Goal: Task Accomplishment & Management: Use online tool/utility

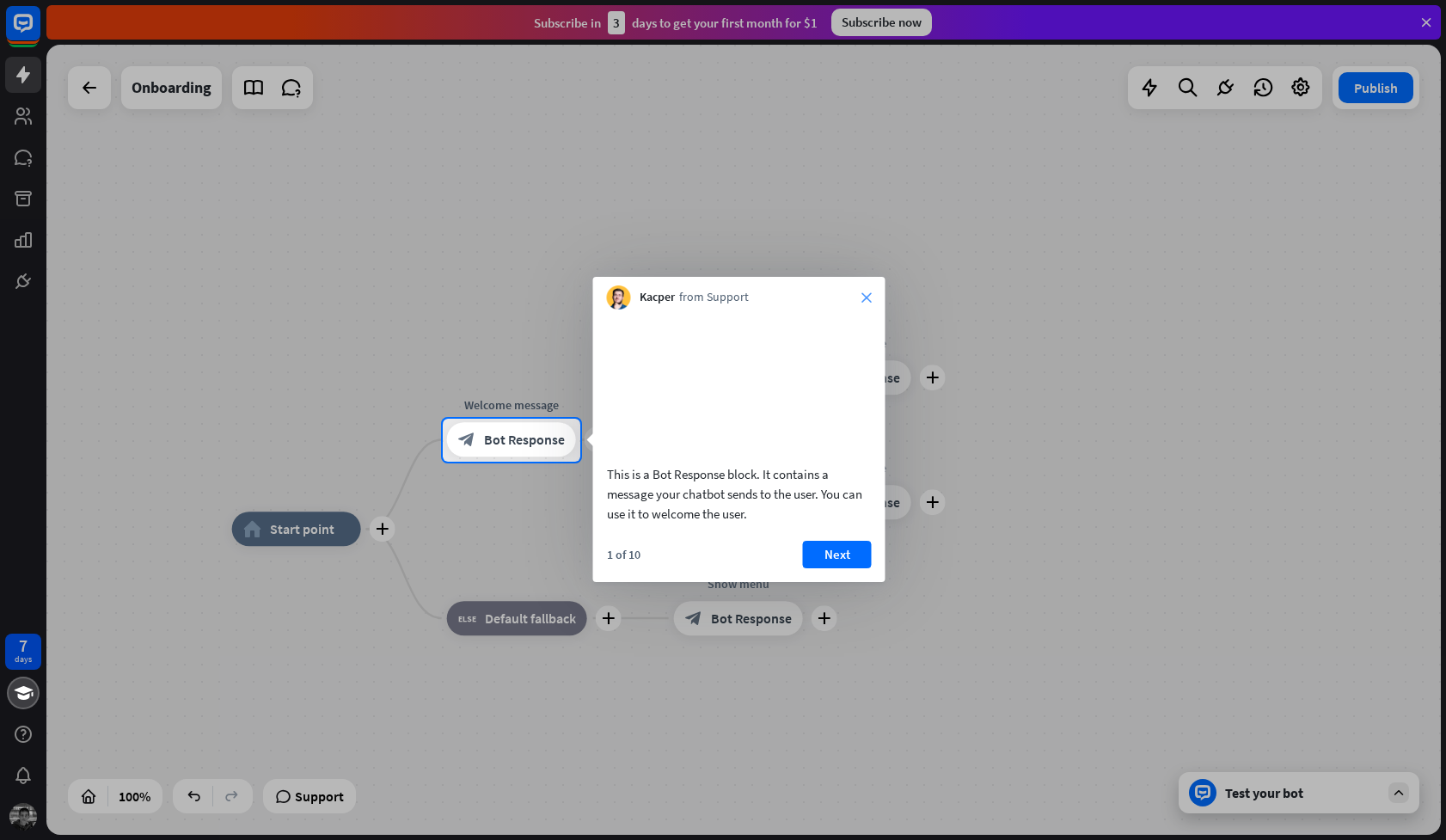
click at [867, 292] on icon "close" at bounding box center [866, 297] width 10 height 10
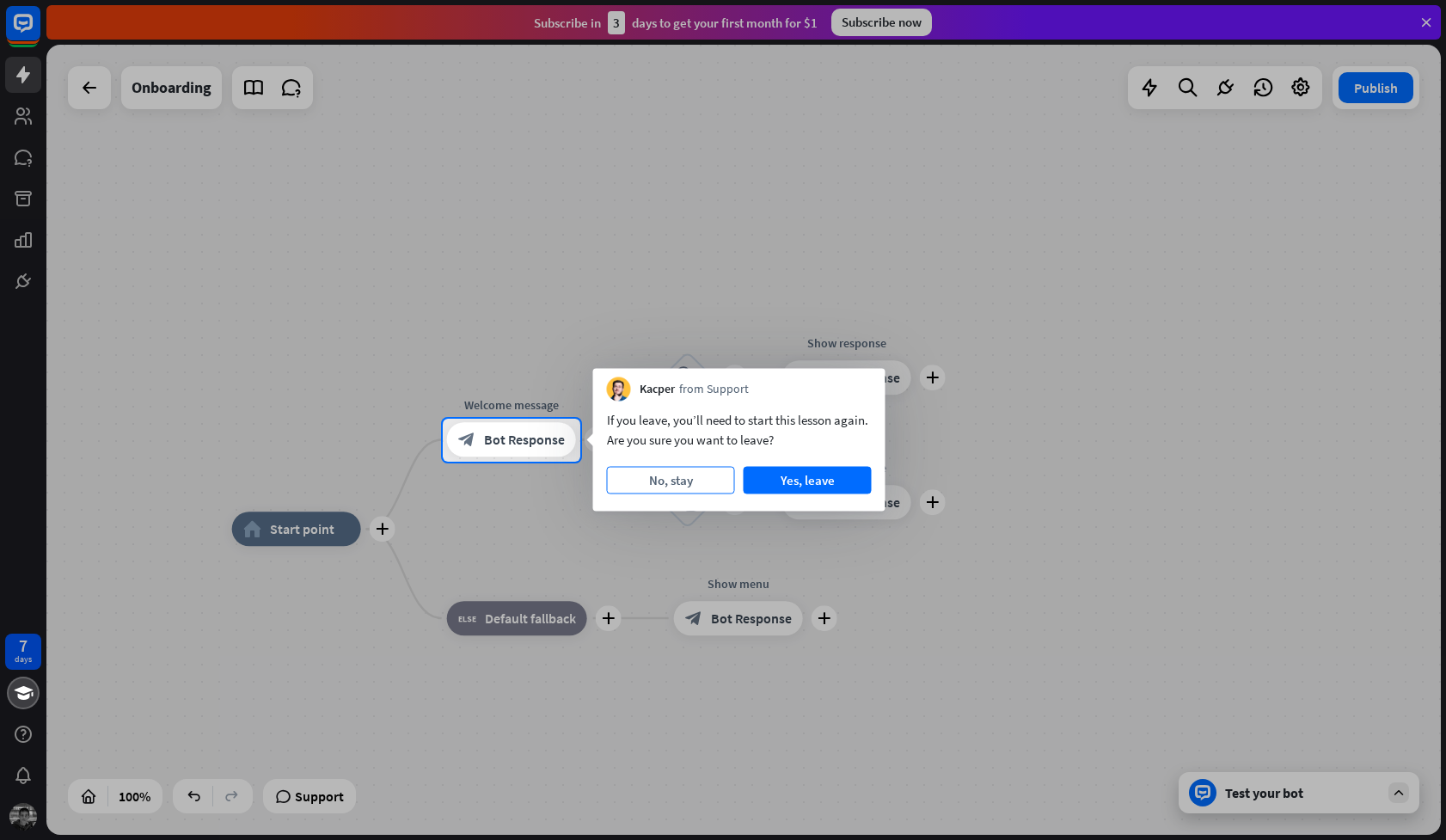
click at [710, 481] on button "No, stay" at bounding box center [671, 480] width 128 height 28
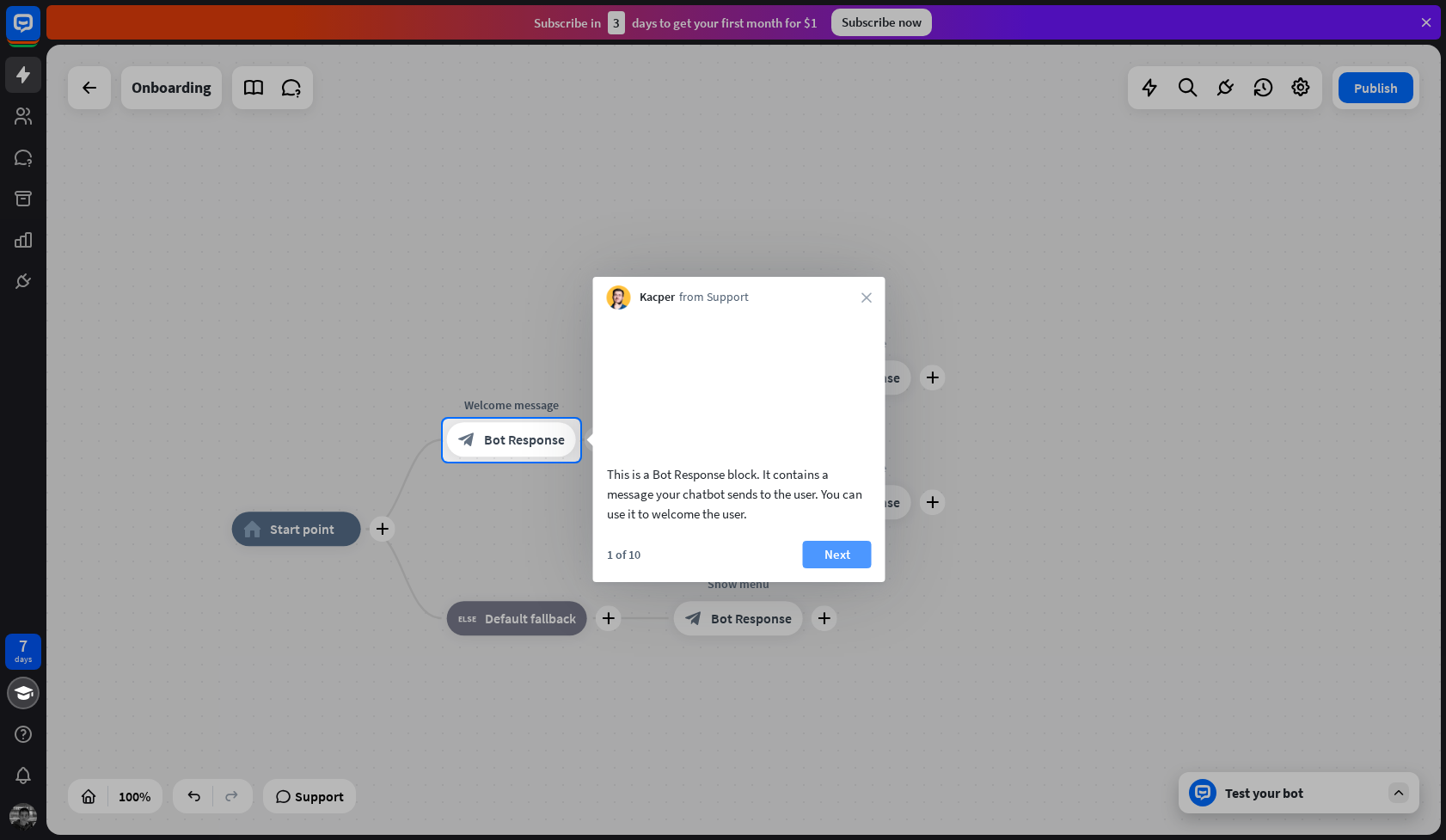
click at [838, 568] on button "Next" at bounding box center [838, 554] width 69 height 28
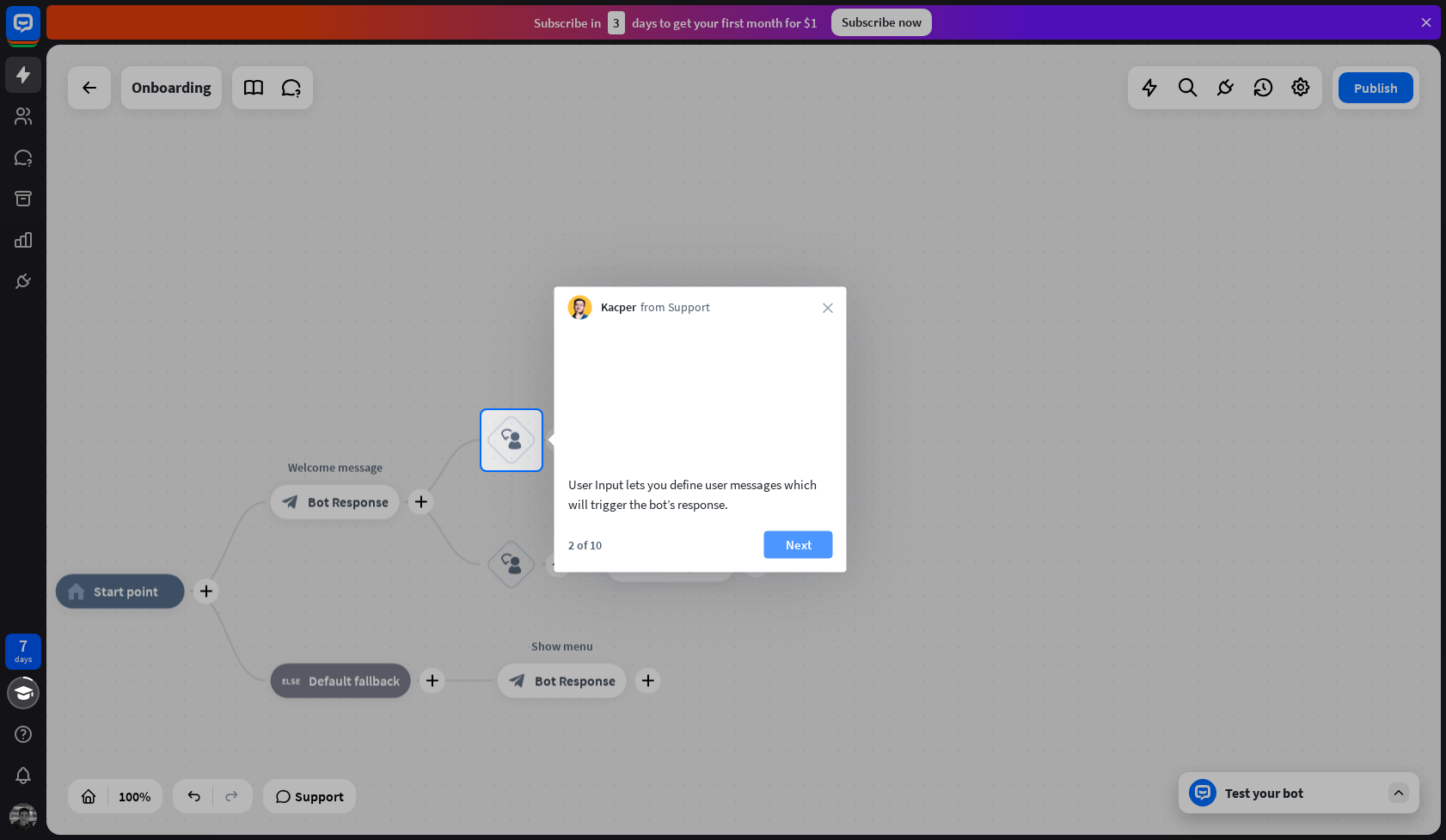
click at [792, 558] on button "Next" at bounding box center [799, 544] width 69 height 28
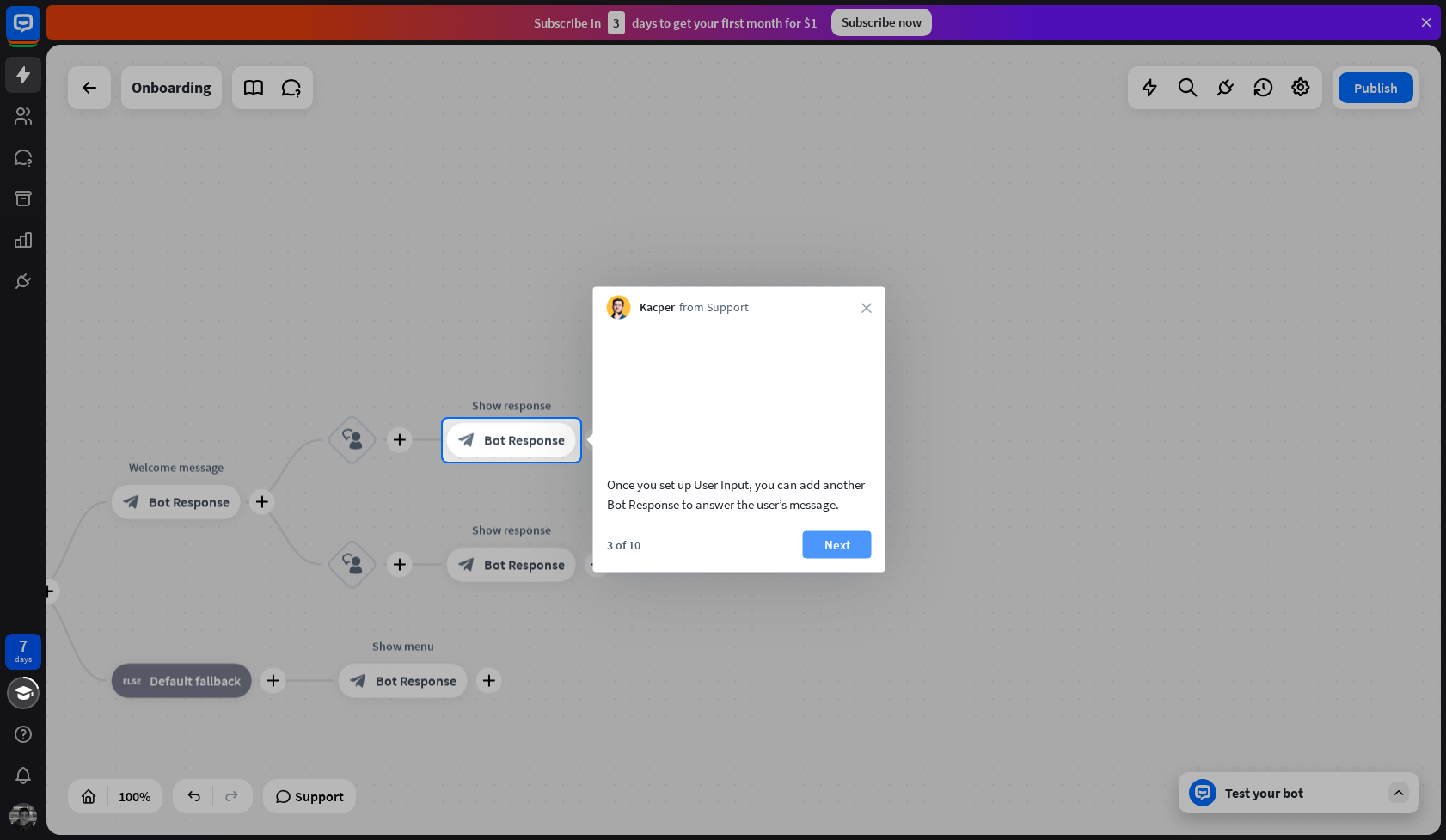
click at [815, 558] on button "Next" at bounding box center [838, 544] width 69 height 28
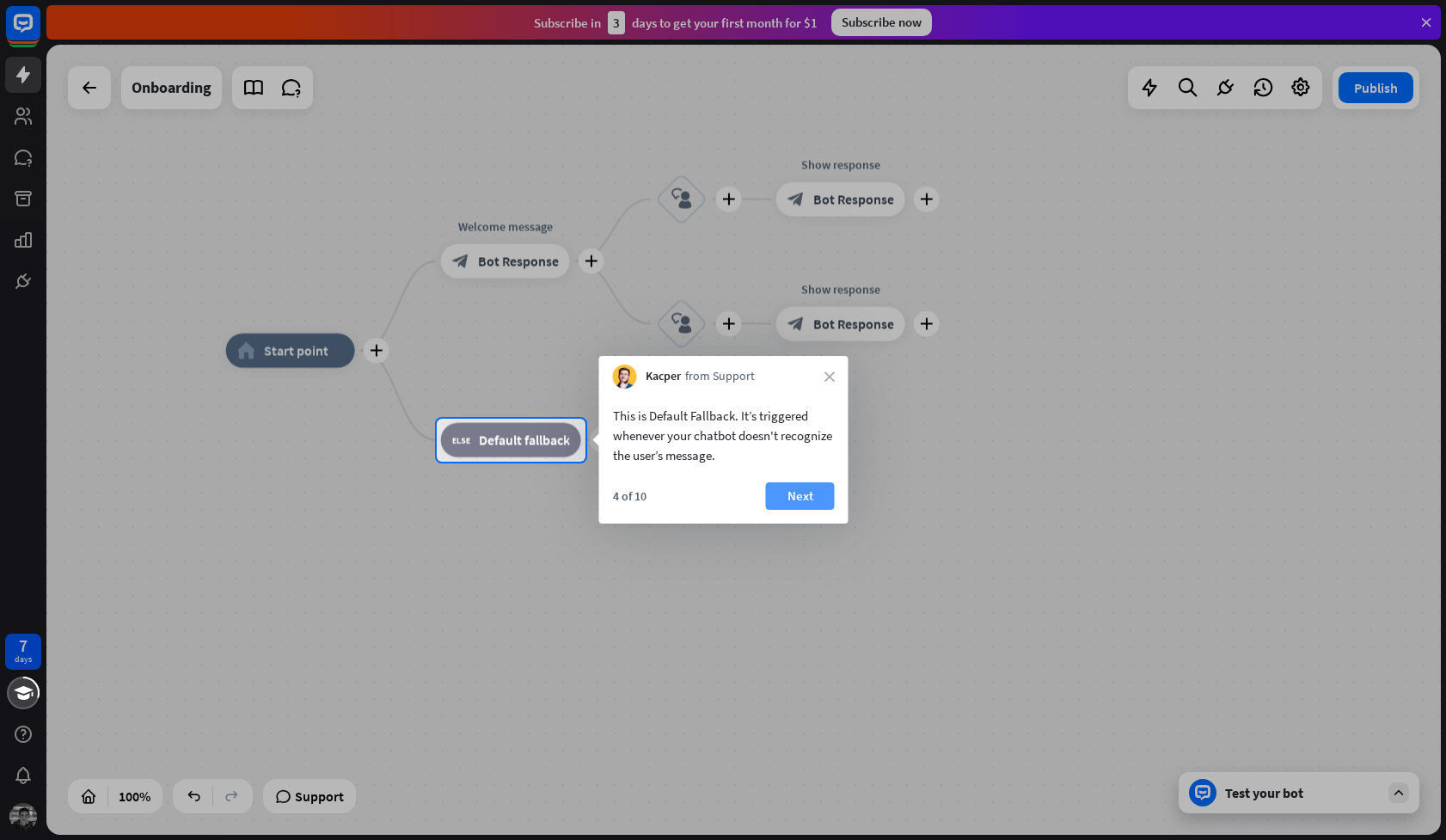
click at [789, 498] on button "Next" at bounding box center [800, 496] width 69 height 28
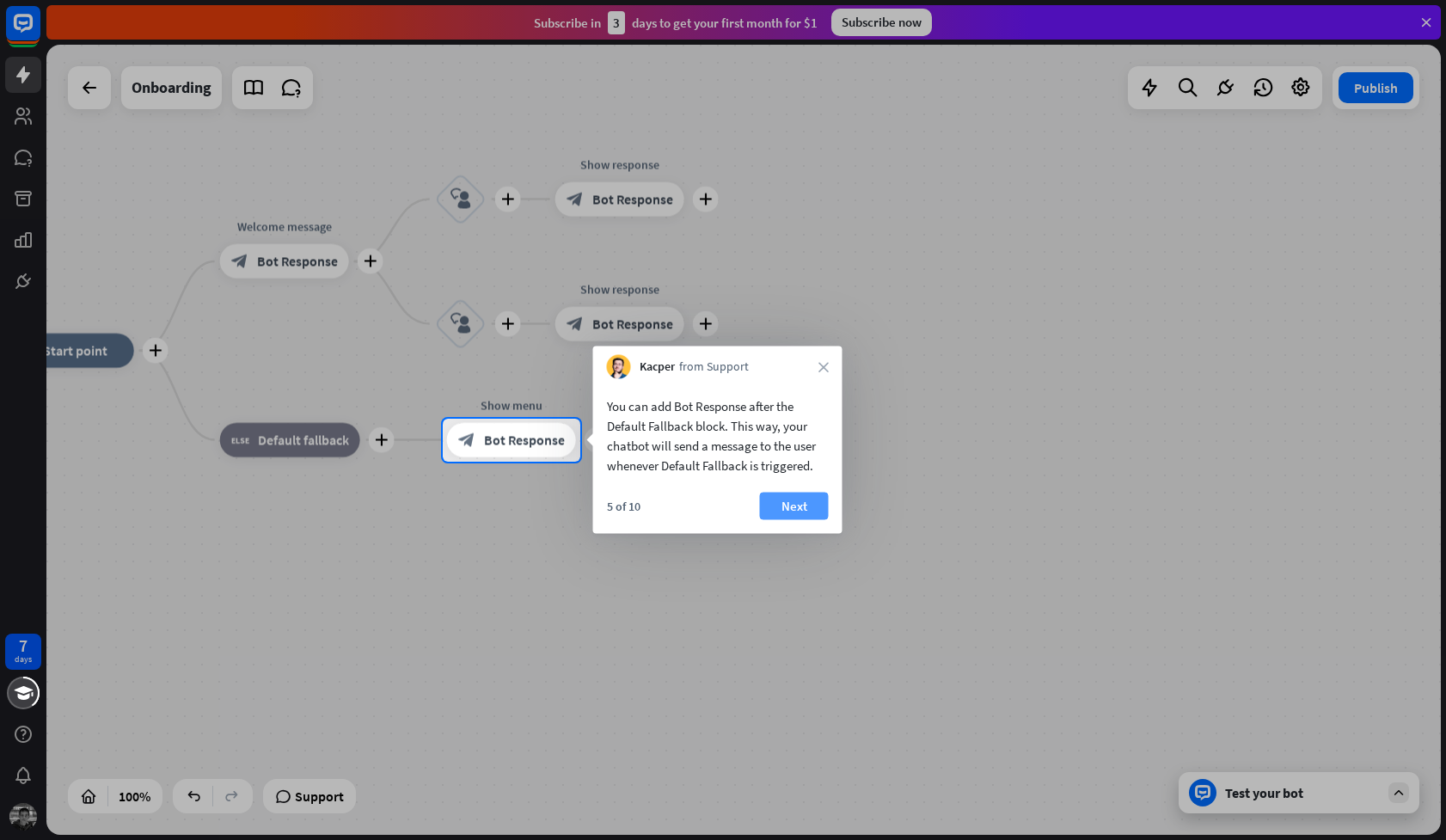
click at [809, 504] on button "Next" at bounding box center [794, 506] width 69 height 28
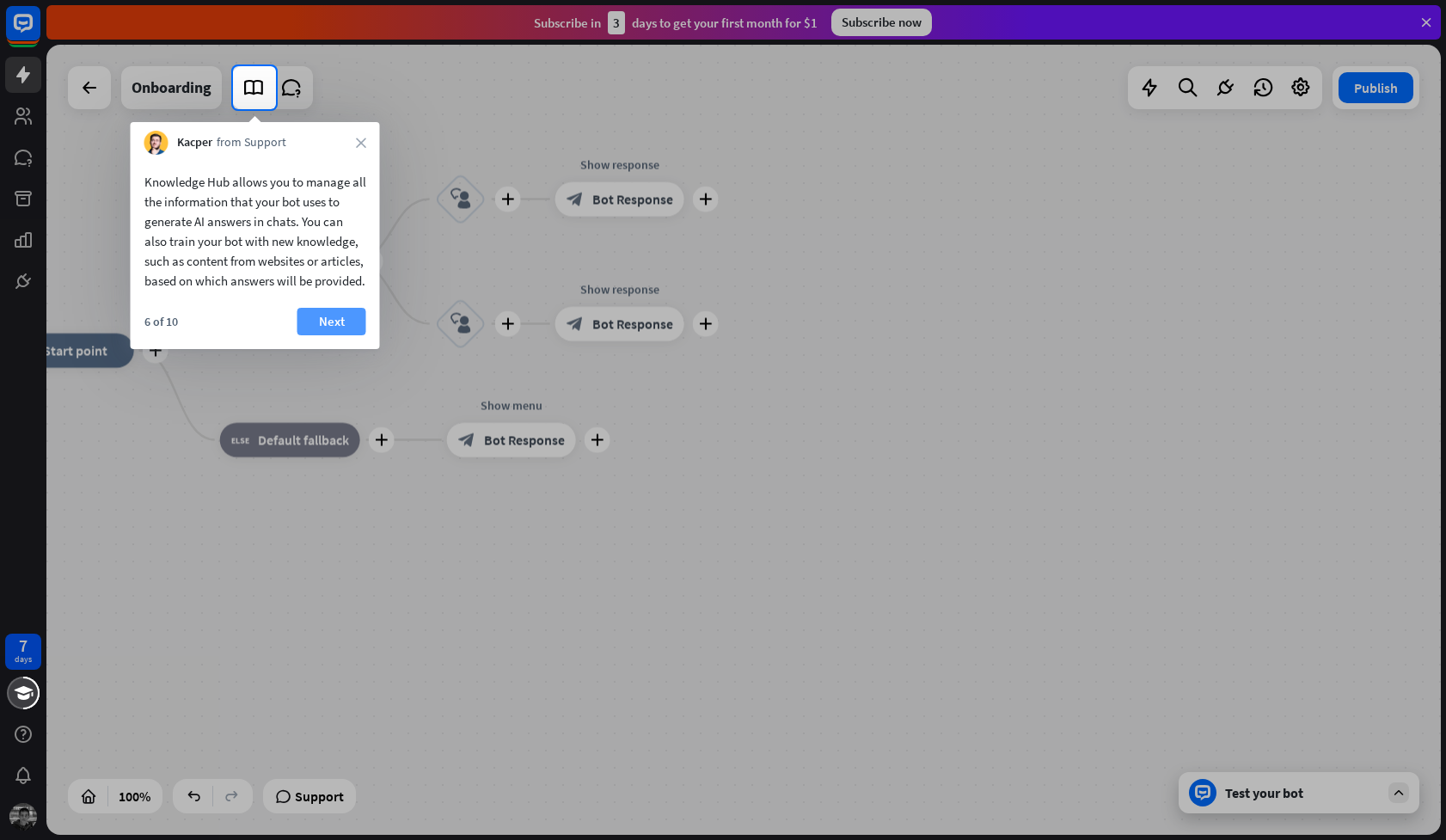
click at [327, 336] on button "Next" at bounding box center [332, 322] width 69 height 28
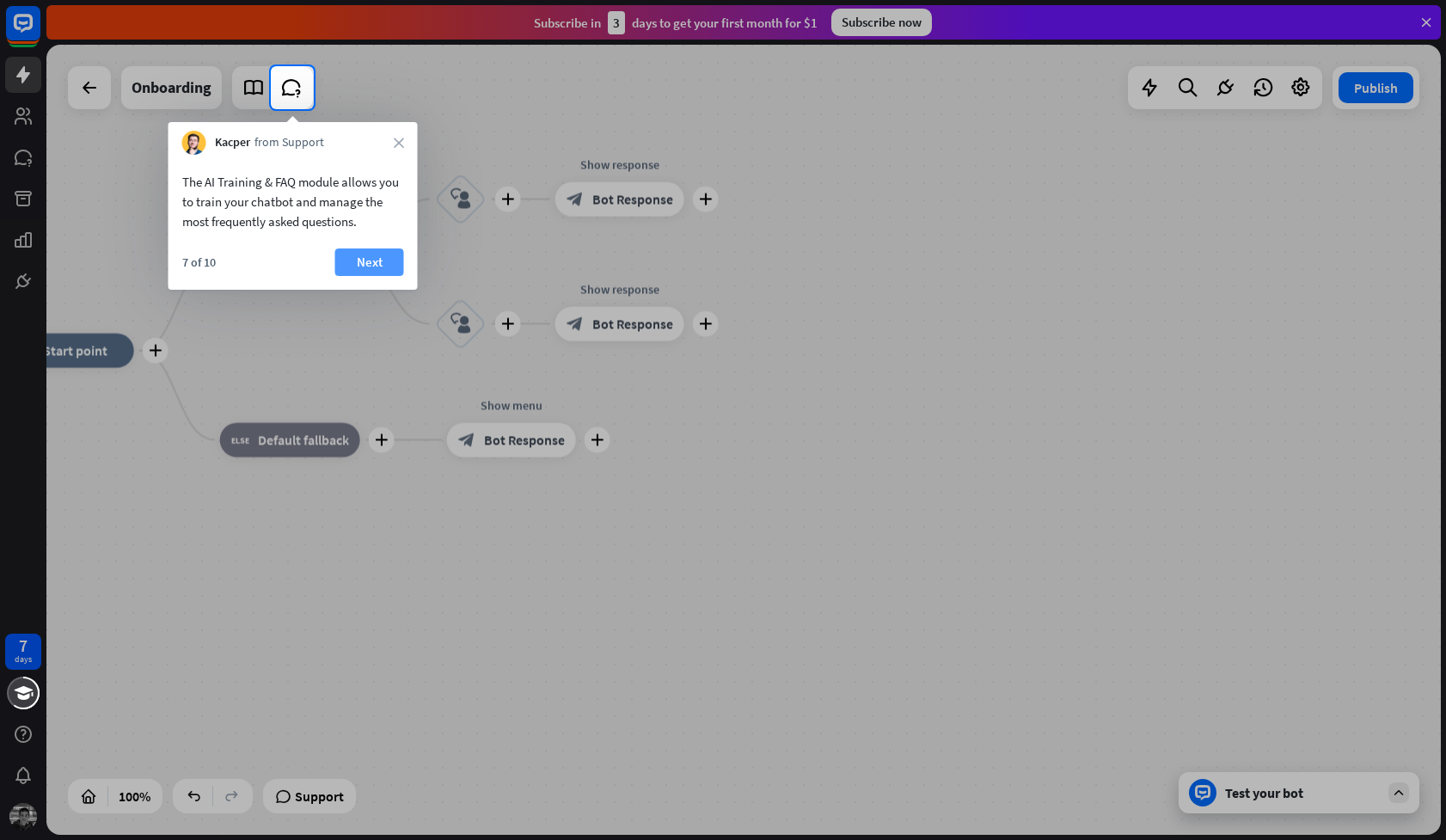
click at [362, 256] on button "Next" at bounding box center [370, 262] width 69 height 28
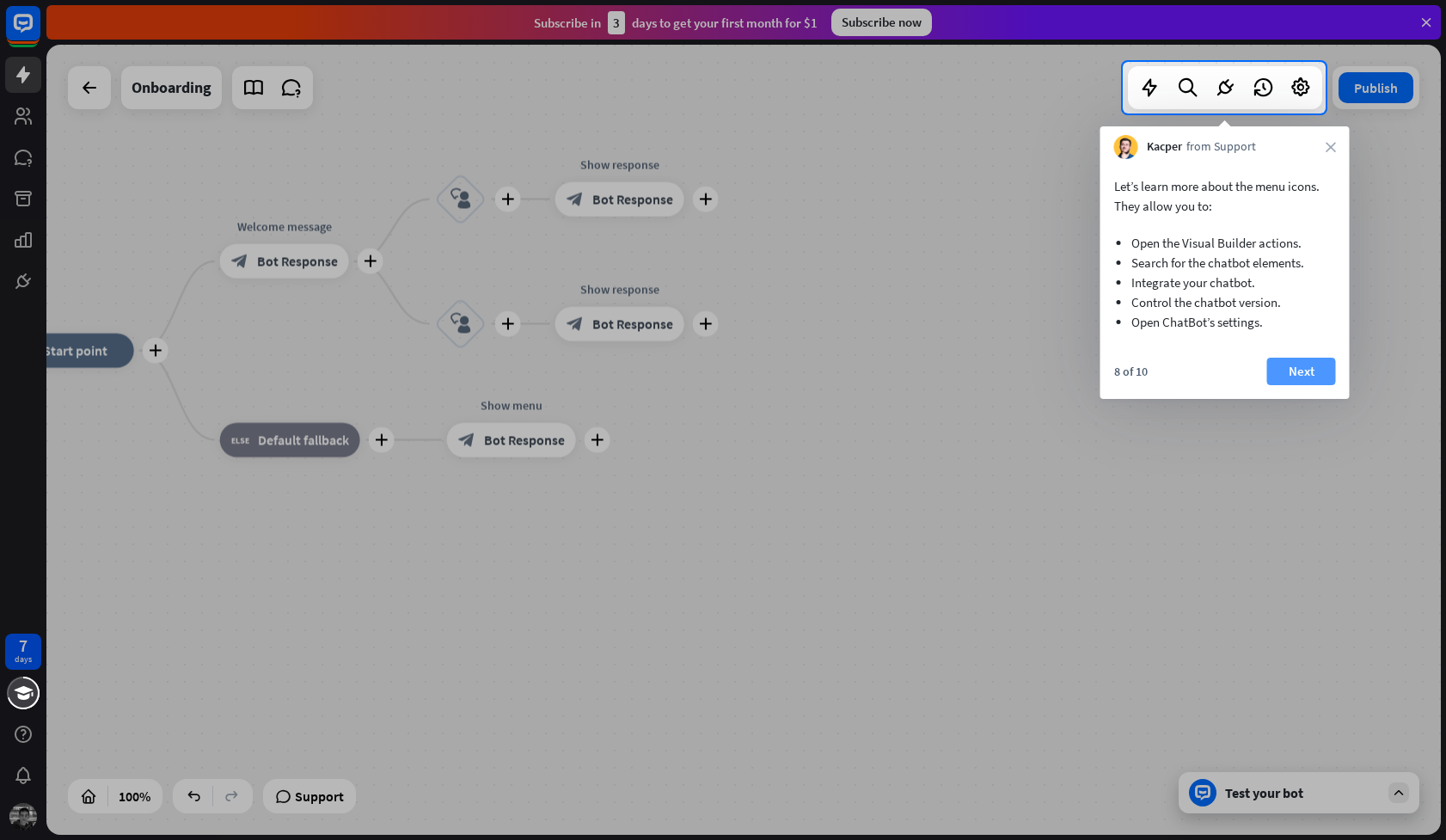
click at [1323, 369] on button "Next" at bounding box center [1301, 372] width 69 height 28
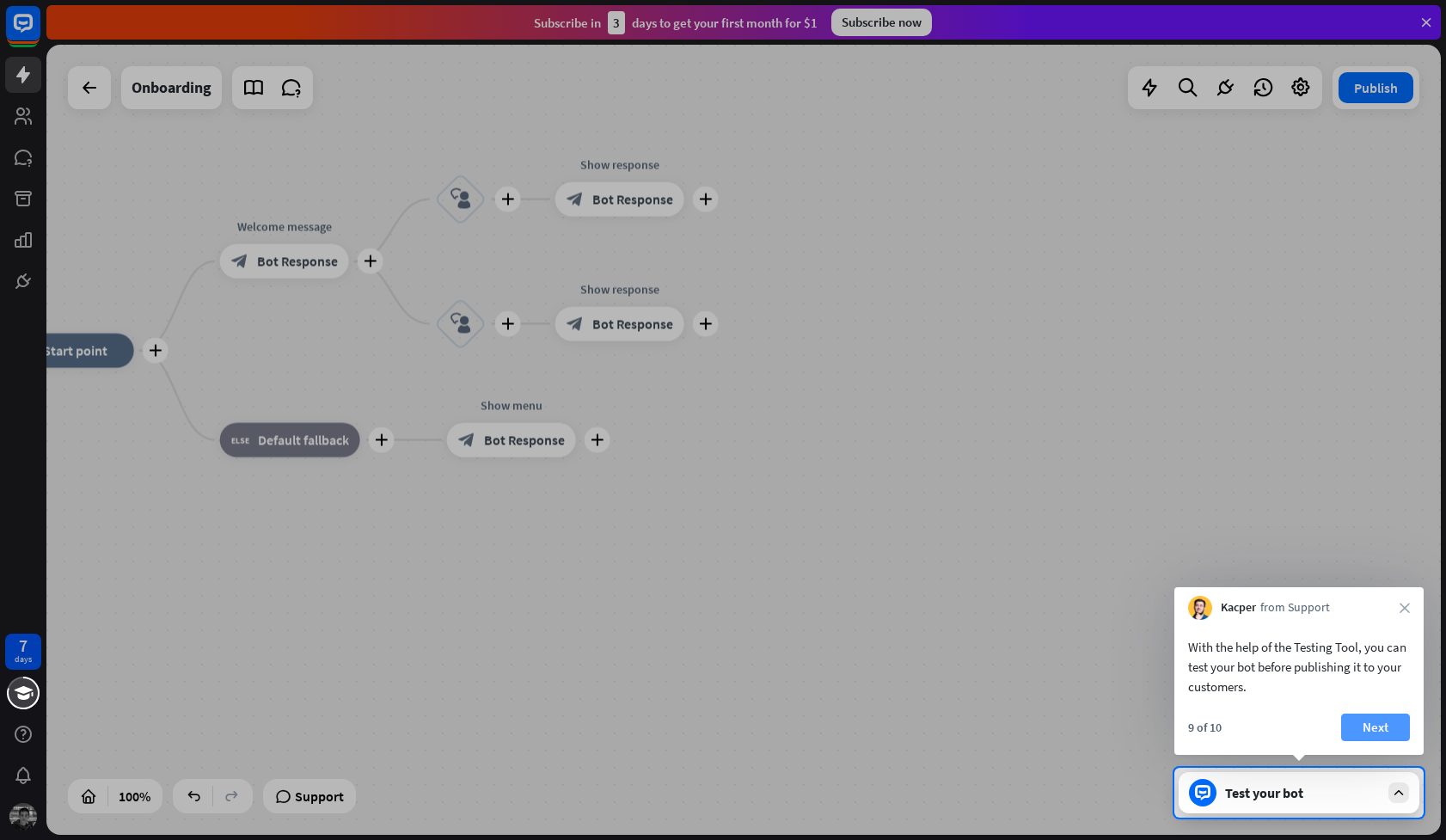
click at [1394, 729] on button "Next" at bounding box center [1376, 727] width 69 height 28
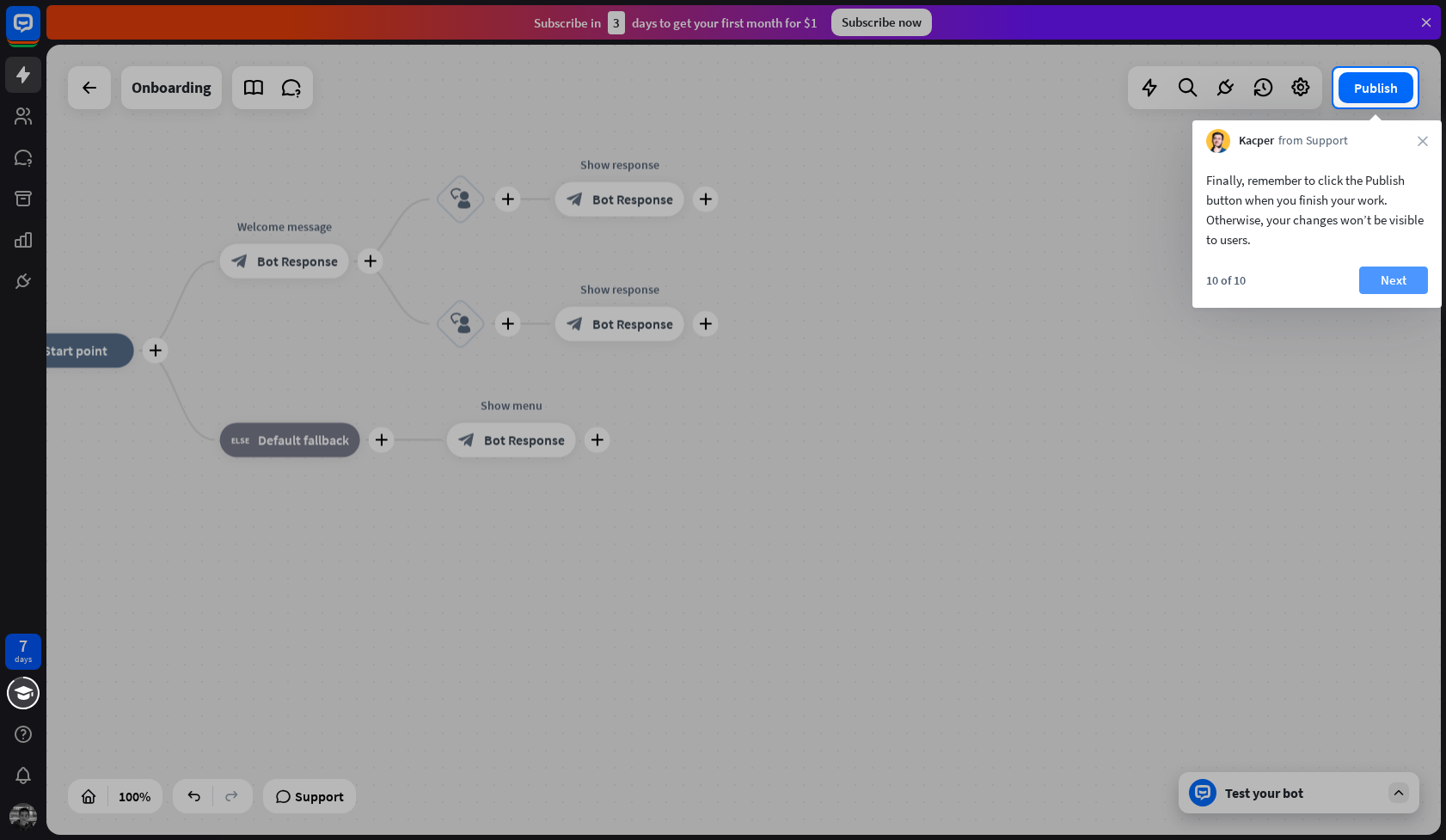
click at [1394, 274] on button "Next" at bounding box center [1394, 280] width 69 height 28
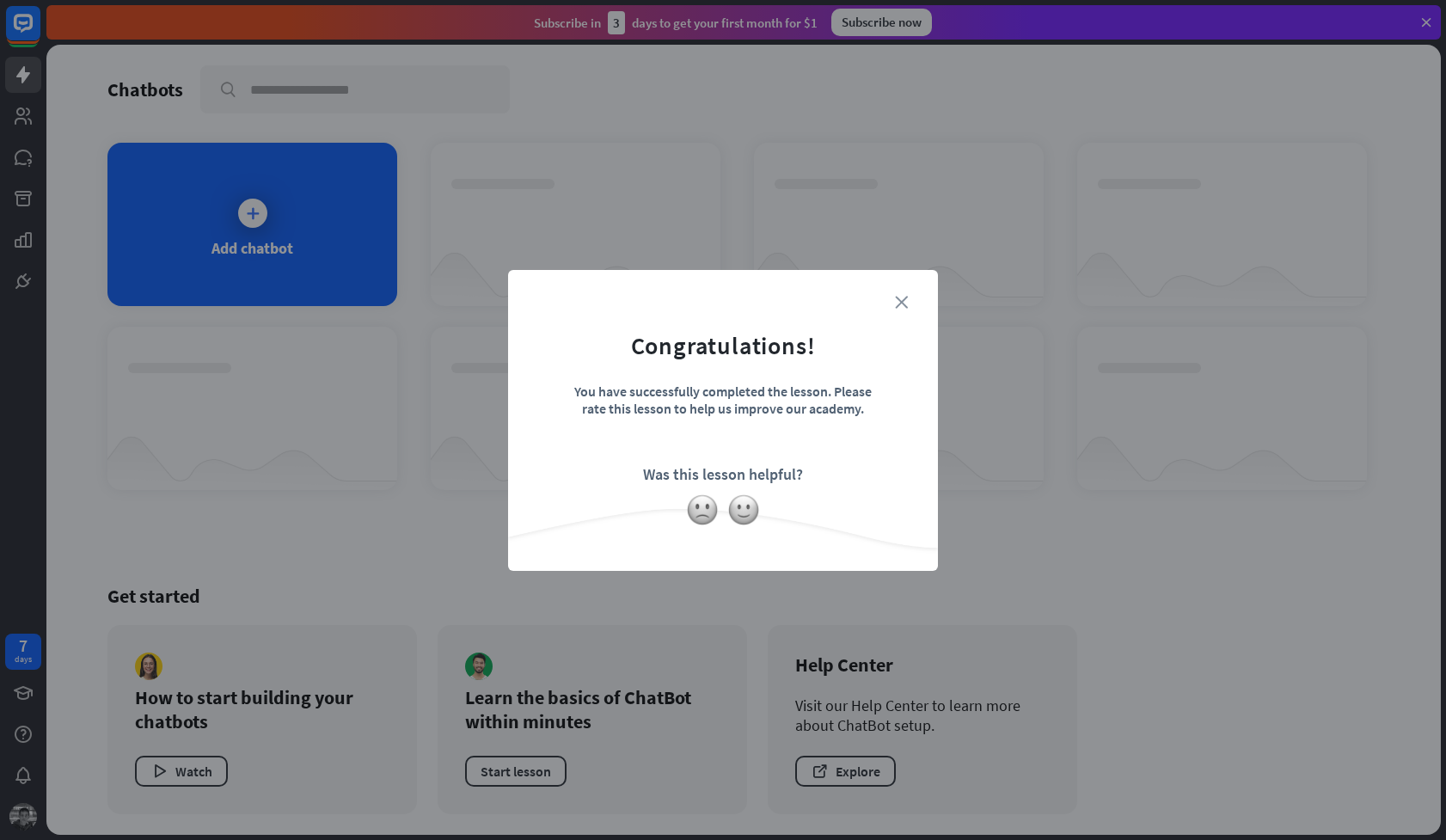
click at [898, 300] on icon "close" at bounding box center [902, 302] width 13 height 13
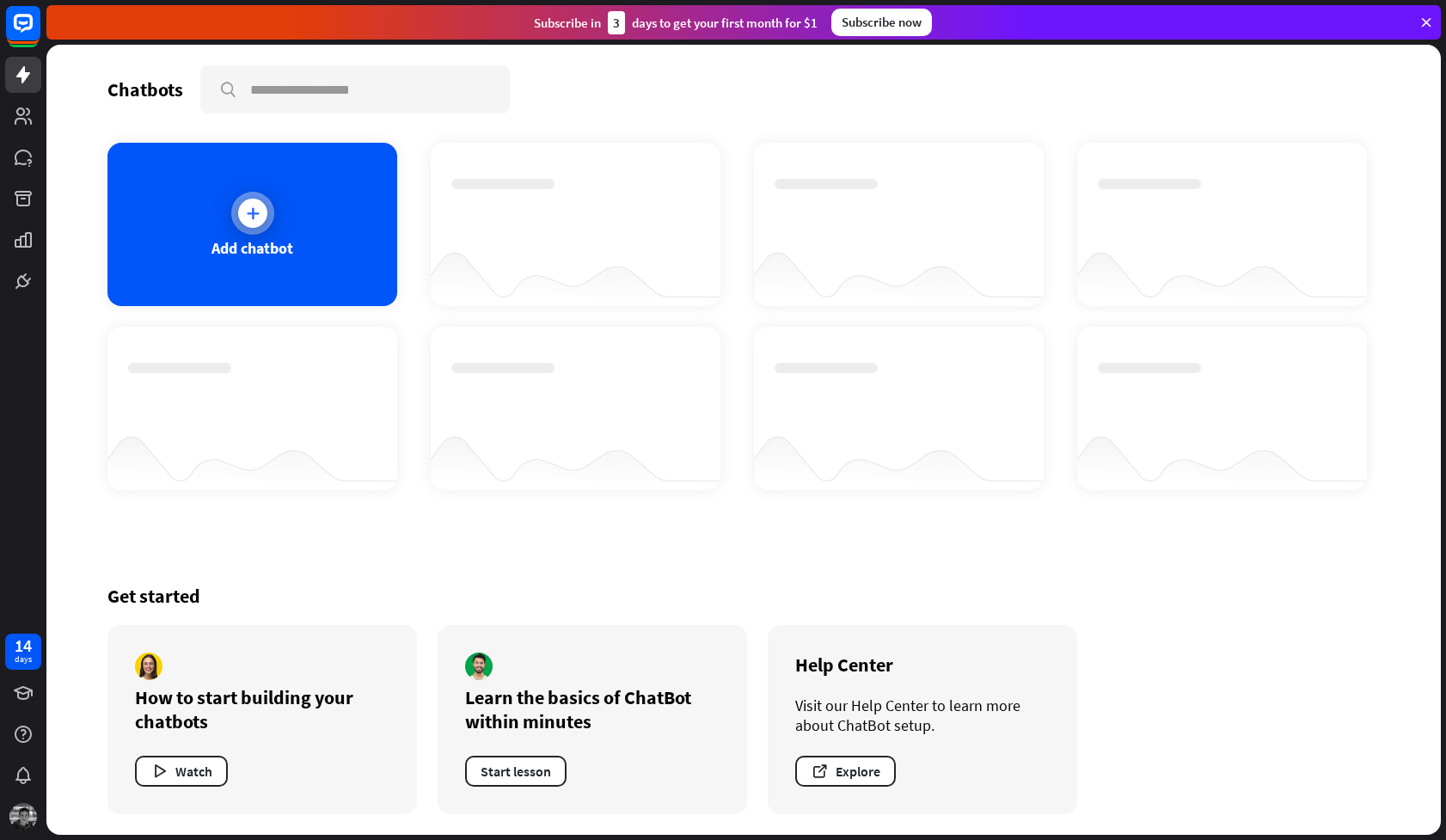
click at [314, 221] on div "Add chatbot" at bounding box center [252, 224] width 289 height 163
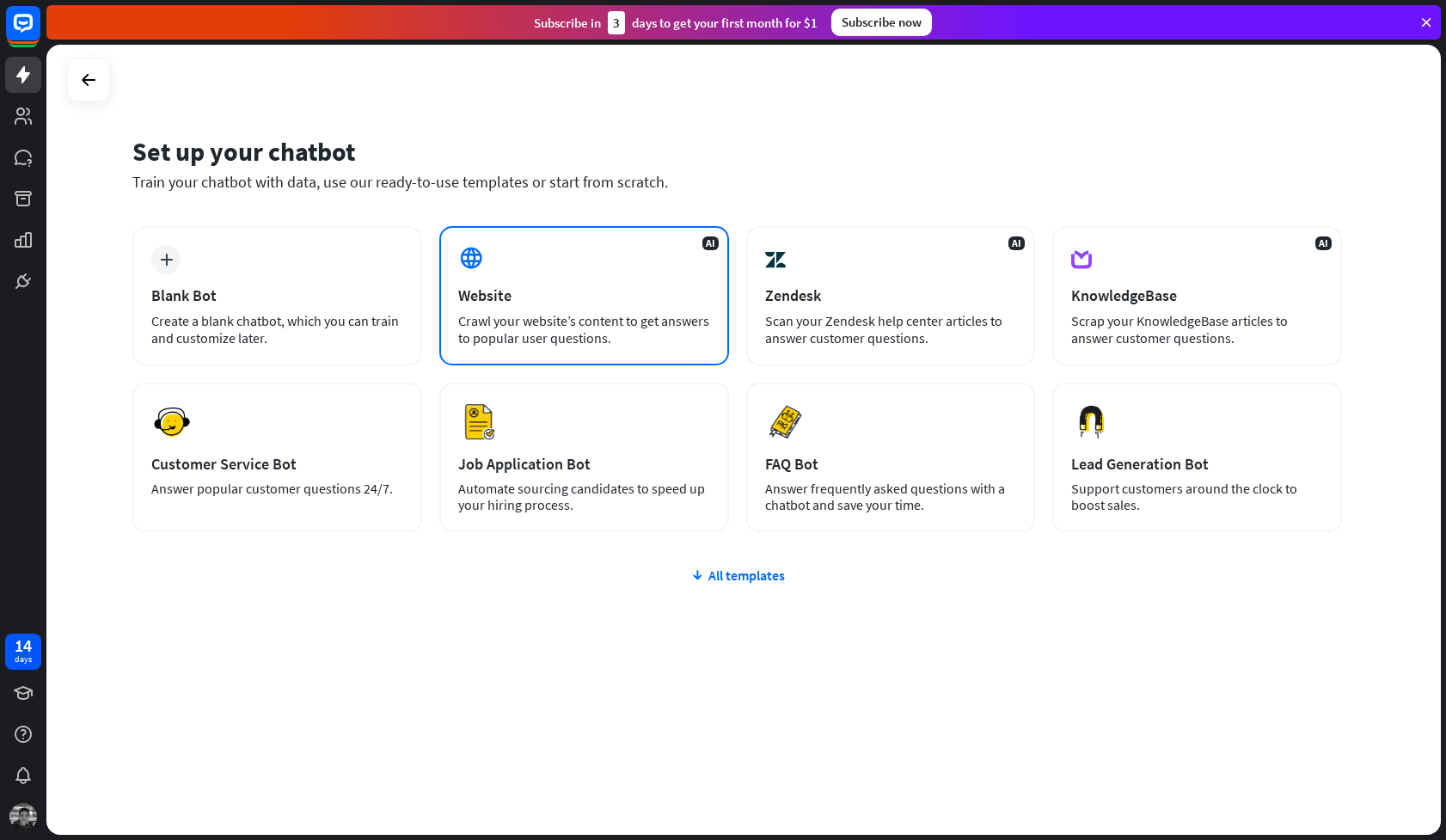
click at [492, 312] on div "Crawl your website’s content to get answers to popular user questions." at bounding box center [584, 329] width 252 height 34
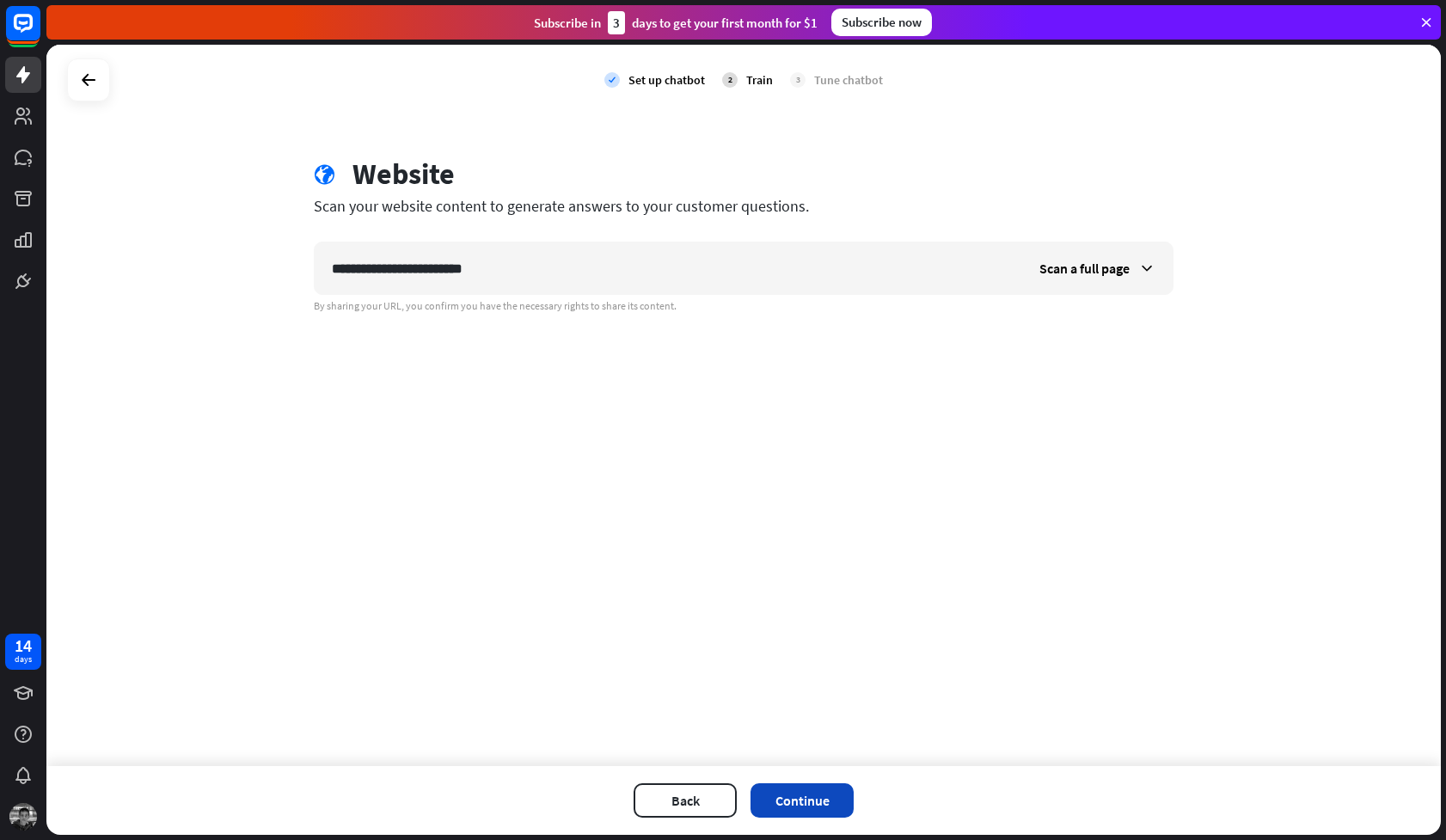
type input "**********"
click at [819, 795] on button "Continue" at bounding box center [801, 800] width 103 height 34
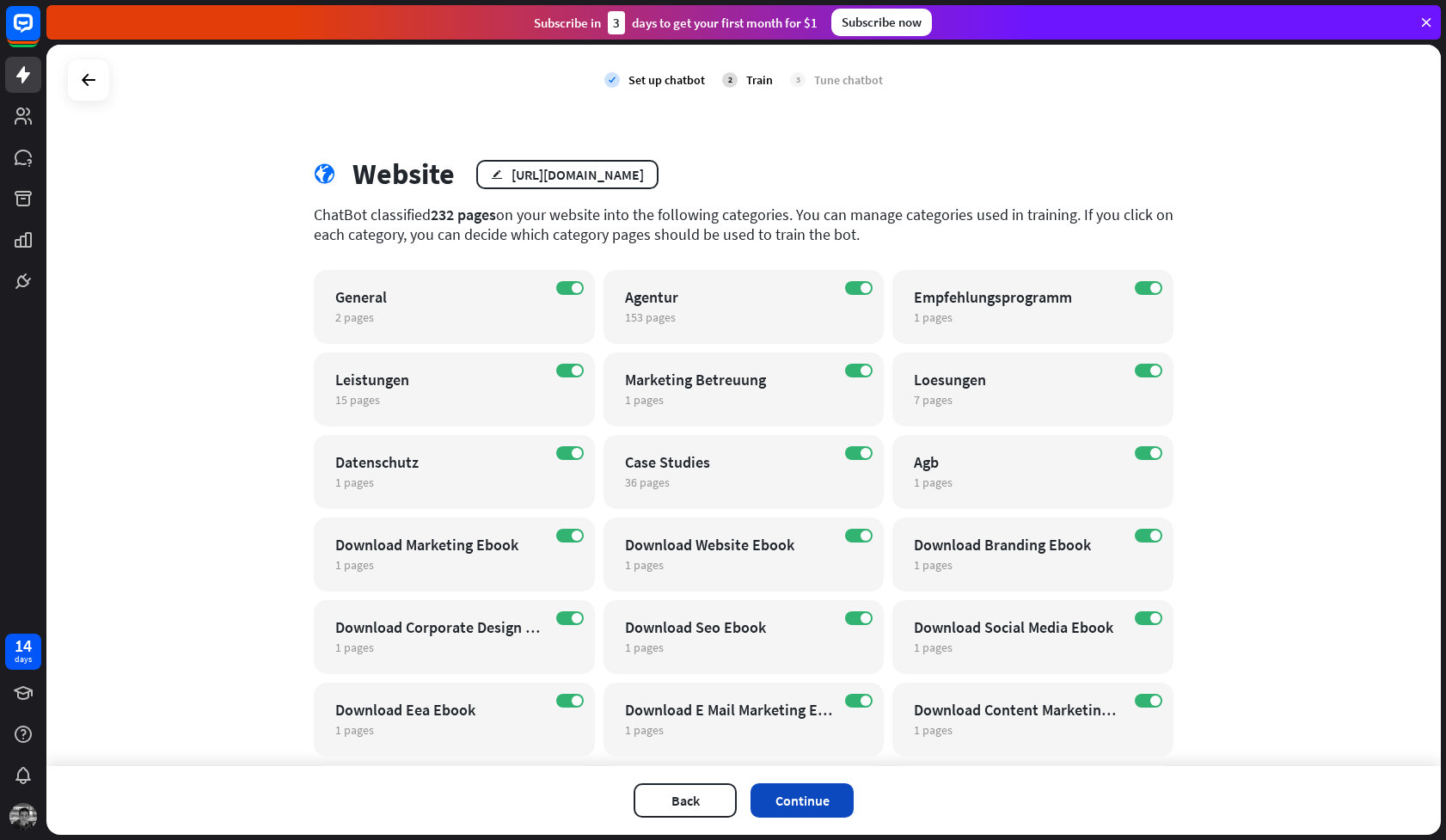
click at [807, 799] on button "Continue" at bounding box center [801, 800] width 103 height 34
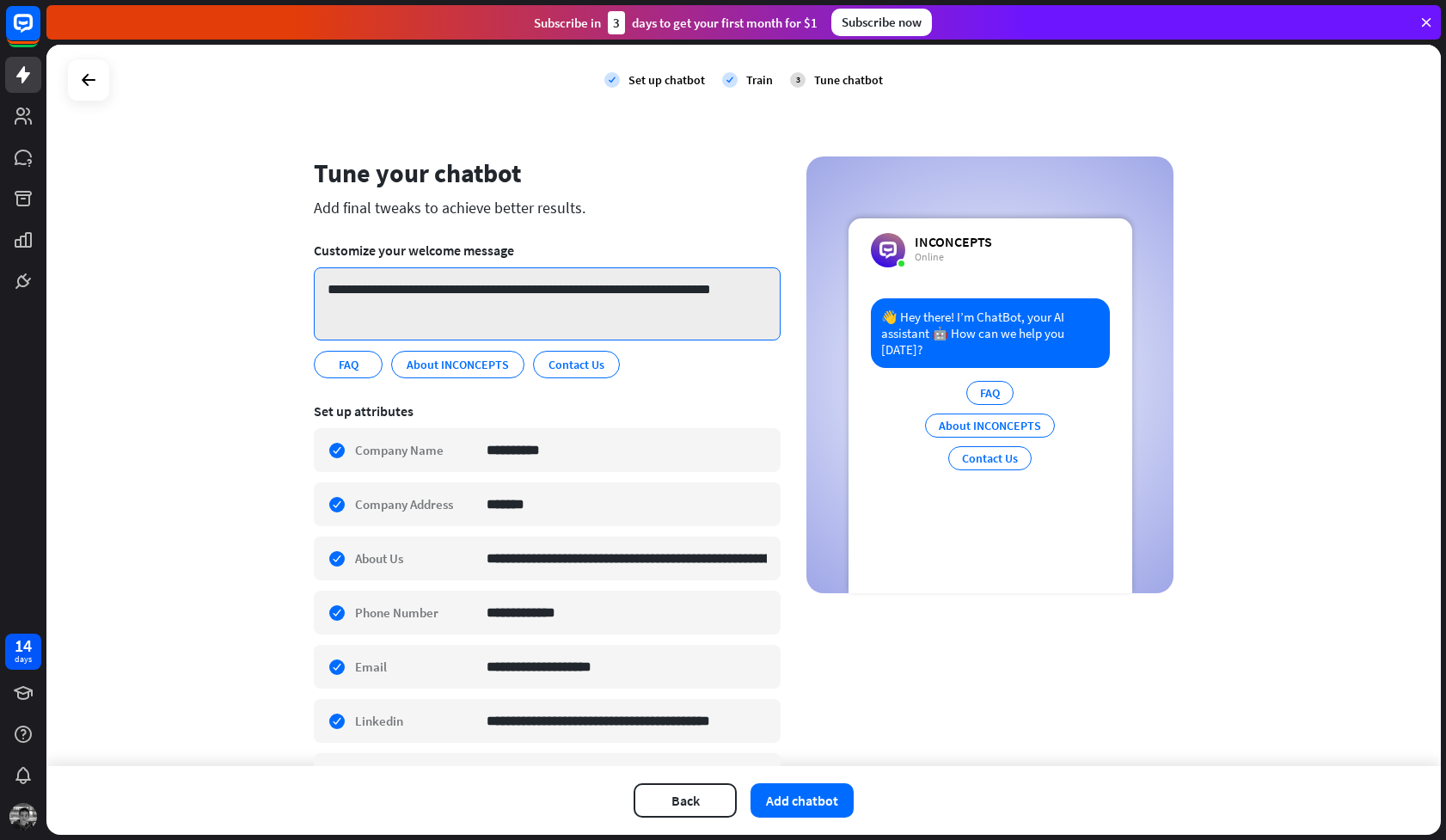
click at [650, 297] on textarea "**********" at bounding box center [546, 303] width 467 height 73
click at [634, 288] on textarea "**********" at bounding box center [546, 303] width 467 height 73
click at [409, 289] on textarea "**********" at bounding box center [546, 303] width 467 height 73
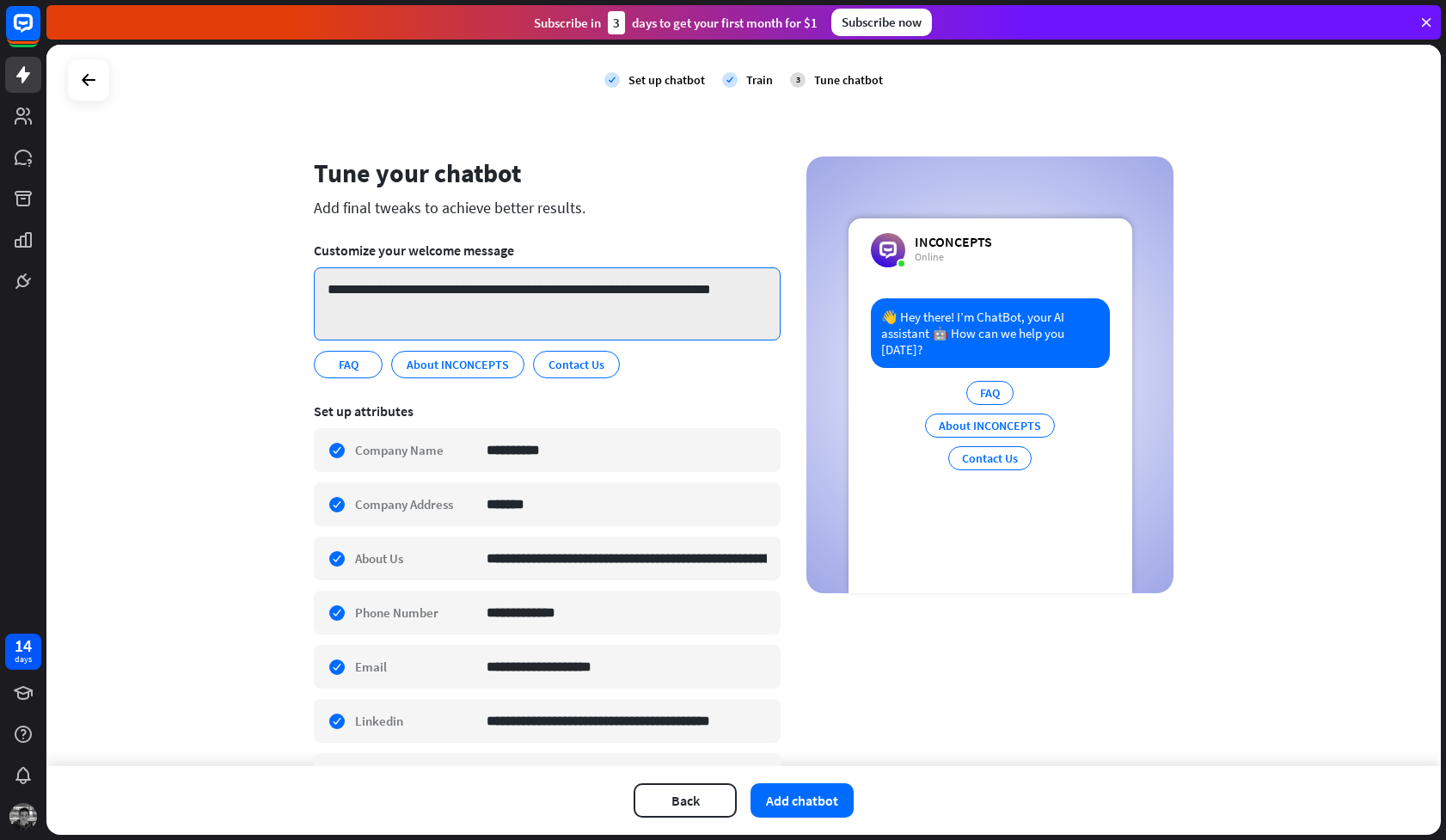
drag, startPoint x: 346, startPoint y: 291, endPoint x: 397, endPoint y: 293, distance: 51.0
click at [397, 293] on textarea "**********" at bounding box center [546, 303] width 467 height 73
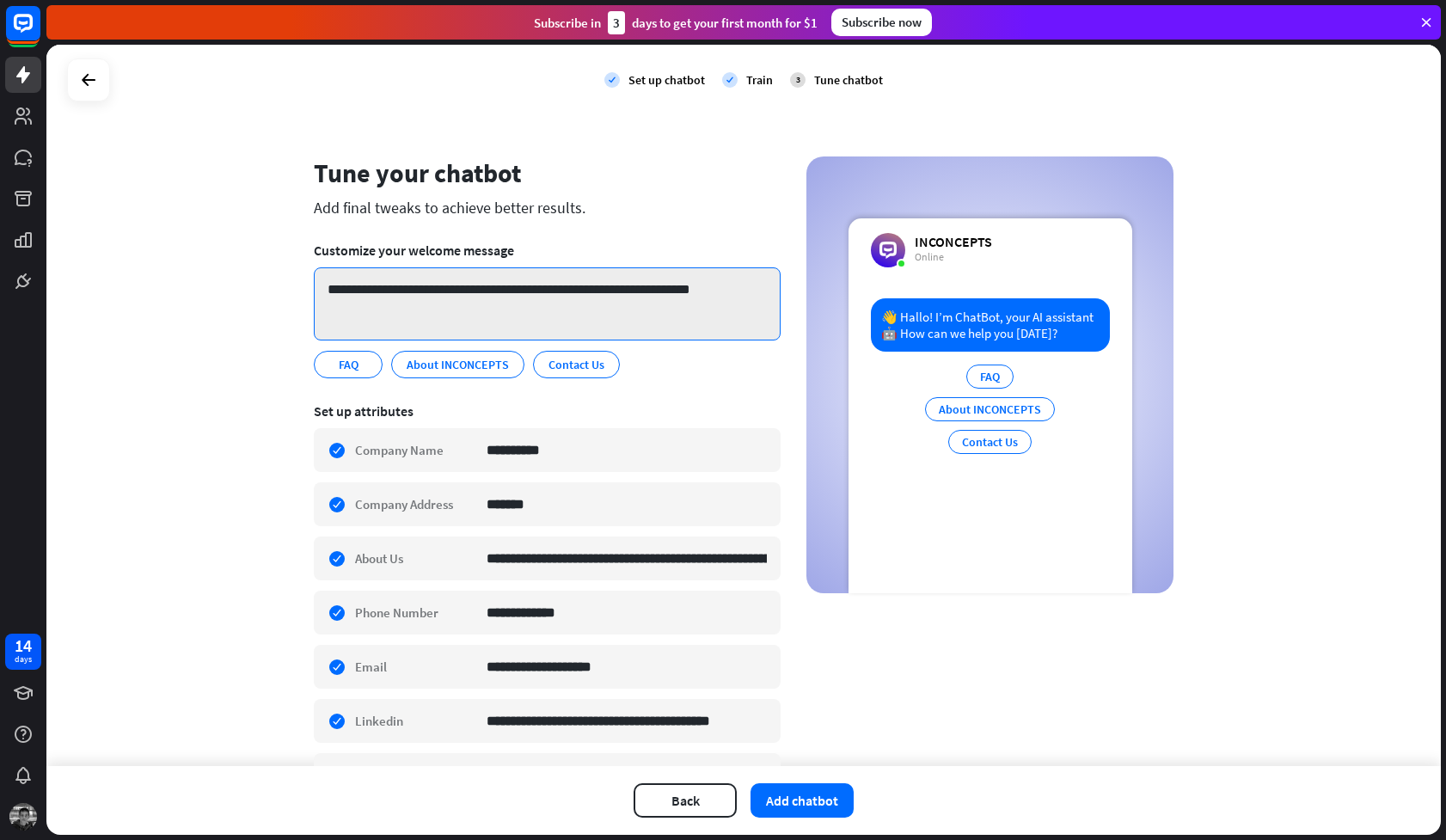
drag, startPoint x: 404, startPoint y: 289, endPoint x: 450, endPoint y: 294, distance: 46.3
click at [450, 294] on textarea "**********" at bounding box center [546, 303] width 467 height 73
drag, startPoint x: 383, startPoint y: 290, endPoint x: 548, endPoint y: 291, distance: 165.0
click at [548, 291] on textarea "**********" at bounding box center [546, 303] width 467 height 73
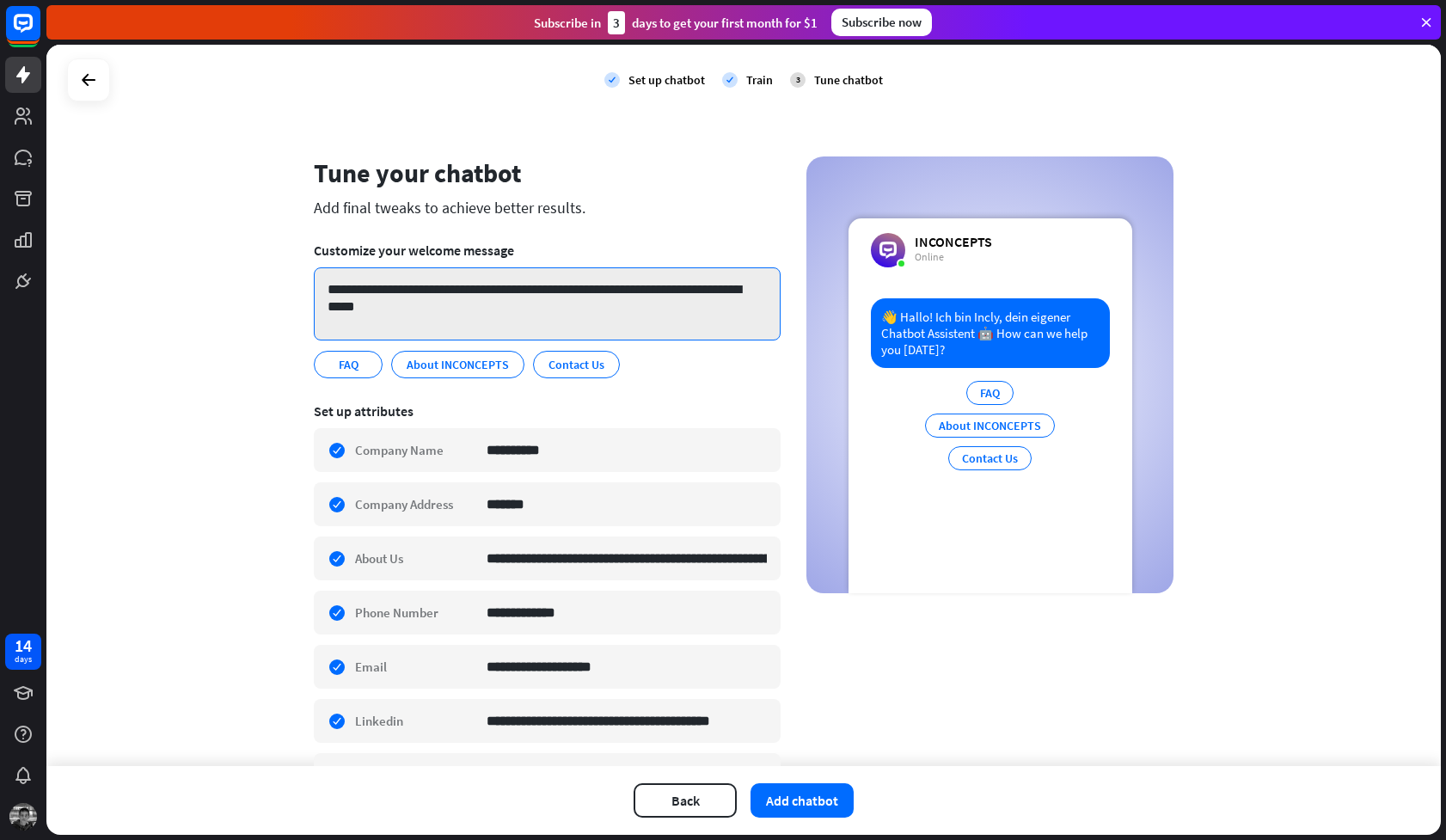
drag, startPoint x: 653, startPoint y: 287, endPoint x: 661, endPoint y: 301, distance: 16.1
click at [661, 301] on textarea "**********" at bounding box center [546, 303] width 467 height 73
type textarea "**********"
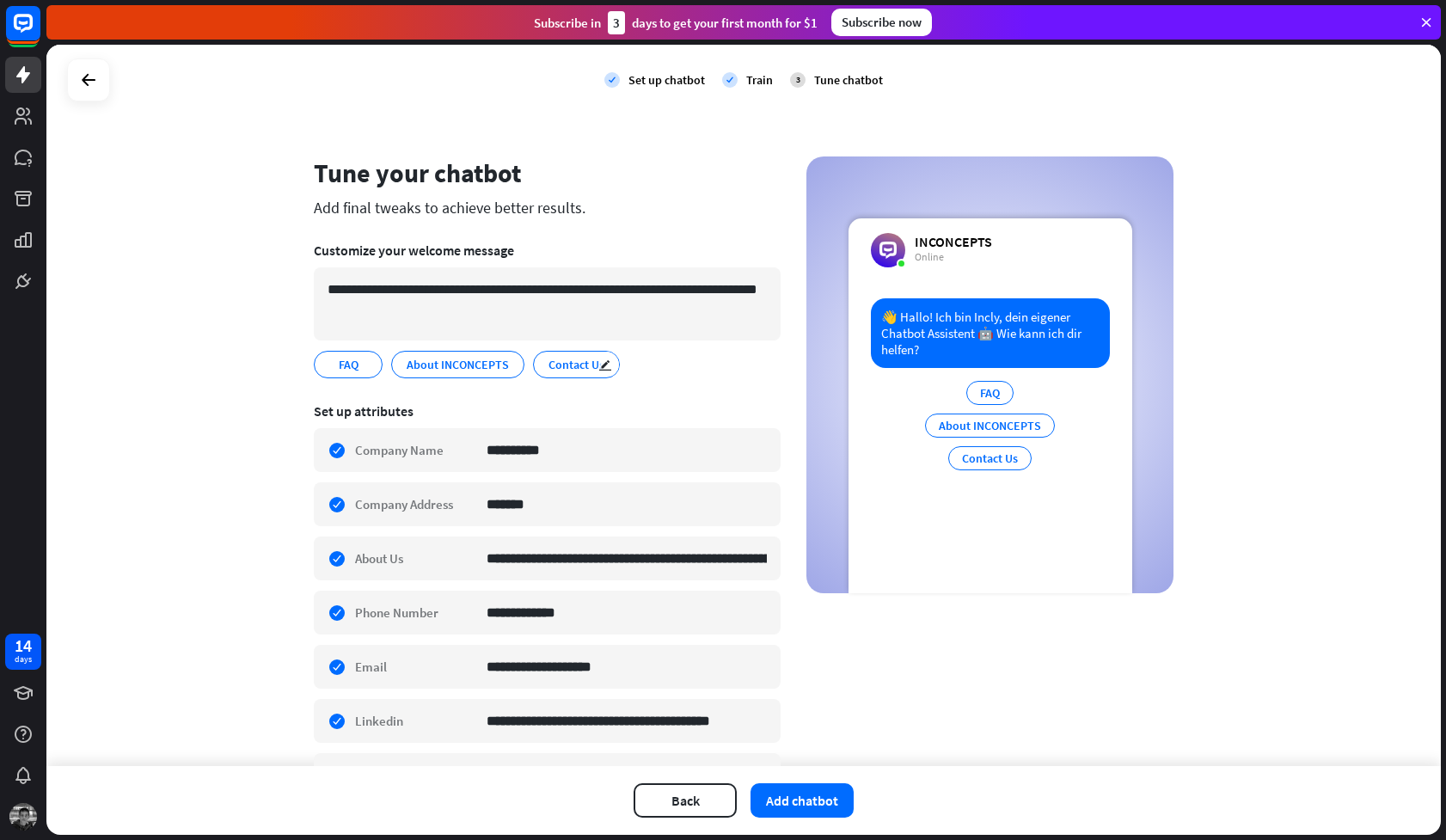
click at [563, 369] on span "Contact Us" at bounding box center [577, 364] width 59 height 19
click at [588, 363] on span "Contact Us" at bounding box center [577, 364] width 59 height 19
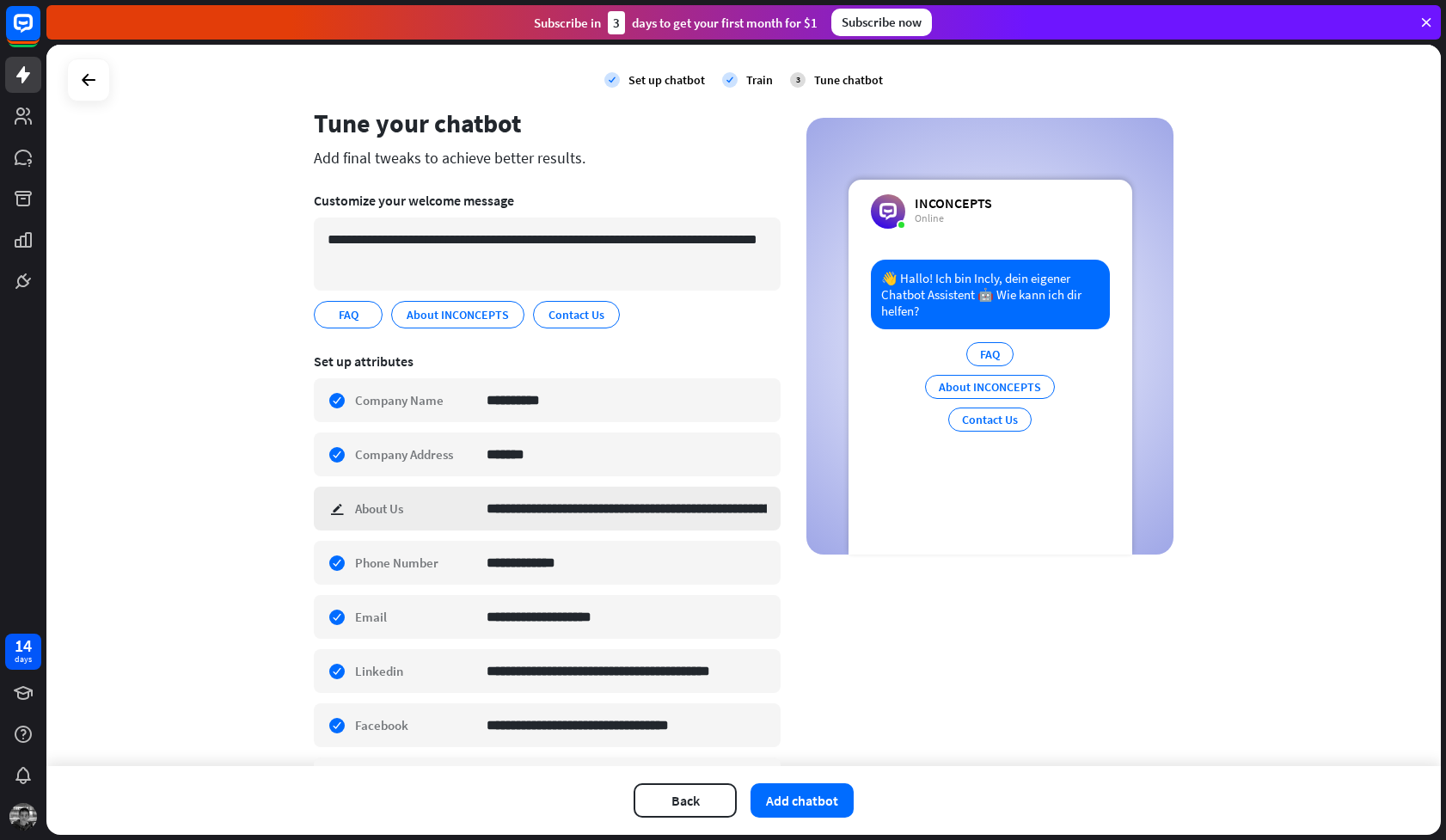
scroll to position [53, 0]
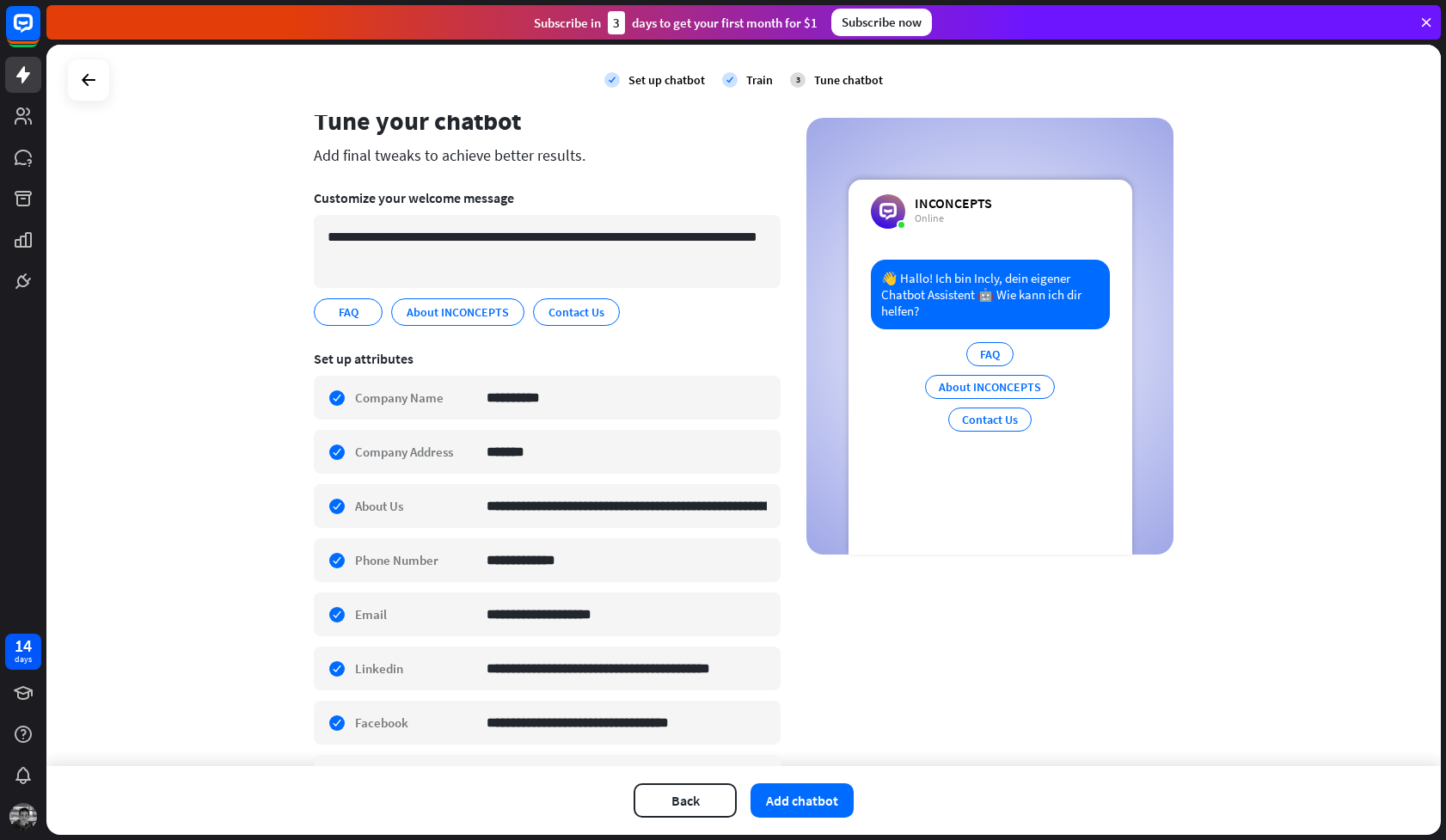
click at [982, 419] on div "Contact Us" at bounding box center [991, 419] width 83 height 24
click at [980, 439] on div "FAQ About INCONCEPTS Contact Us" at bounding box center [990, 391] width 130 height 98
click at [574, 319] on span "Contact Us" at bounding box center [577, 312] width 59 height 19
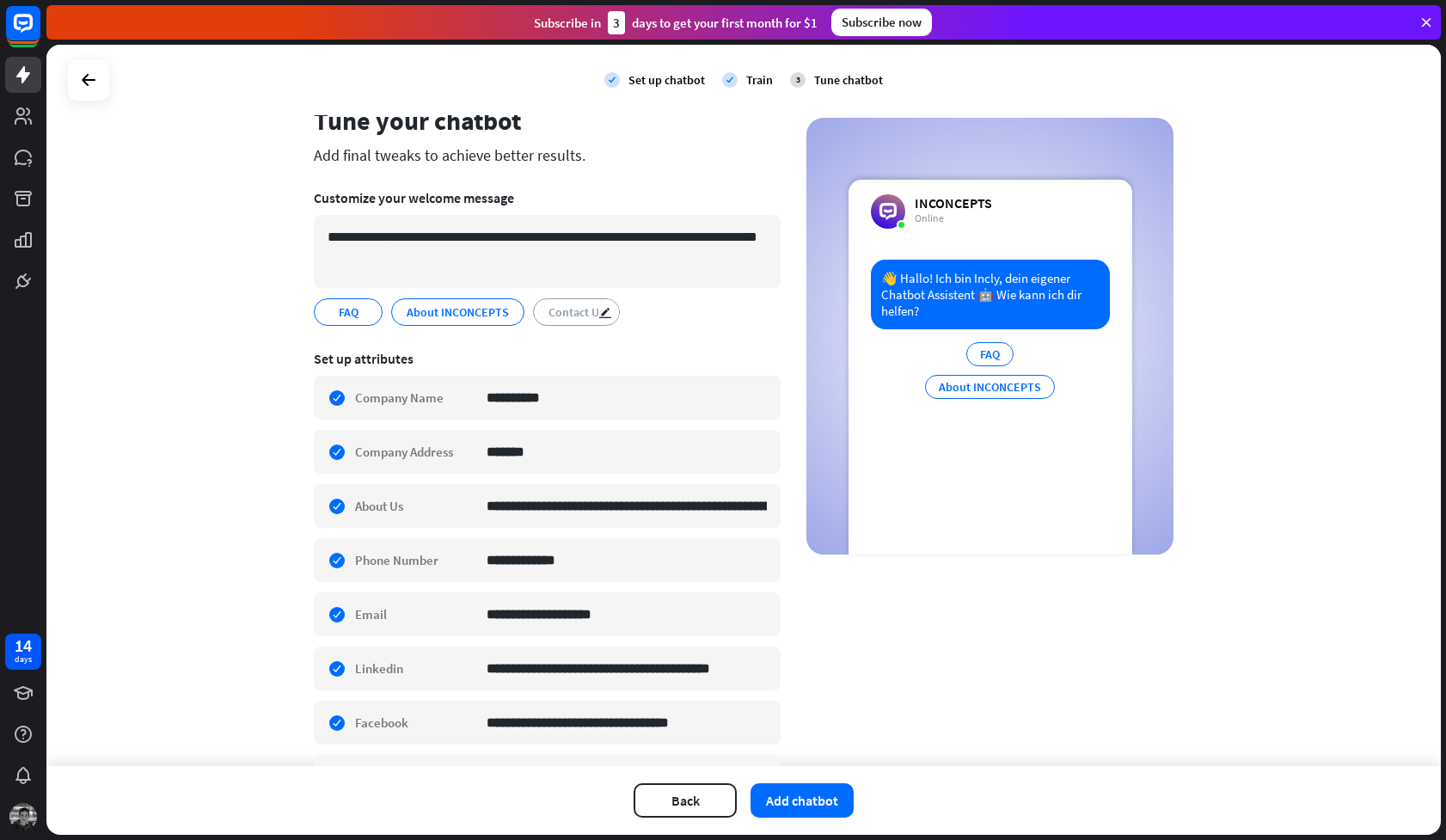
click at [574, 319] on span "Contact Us" at bounding box center [577, 312] width 59 height 19
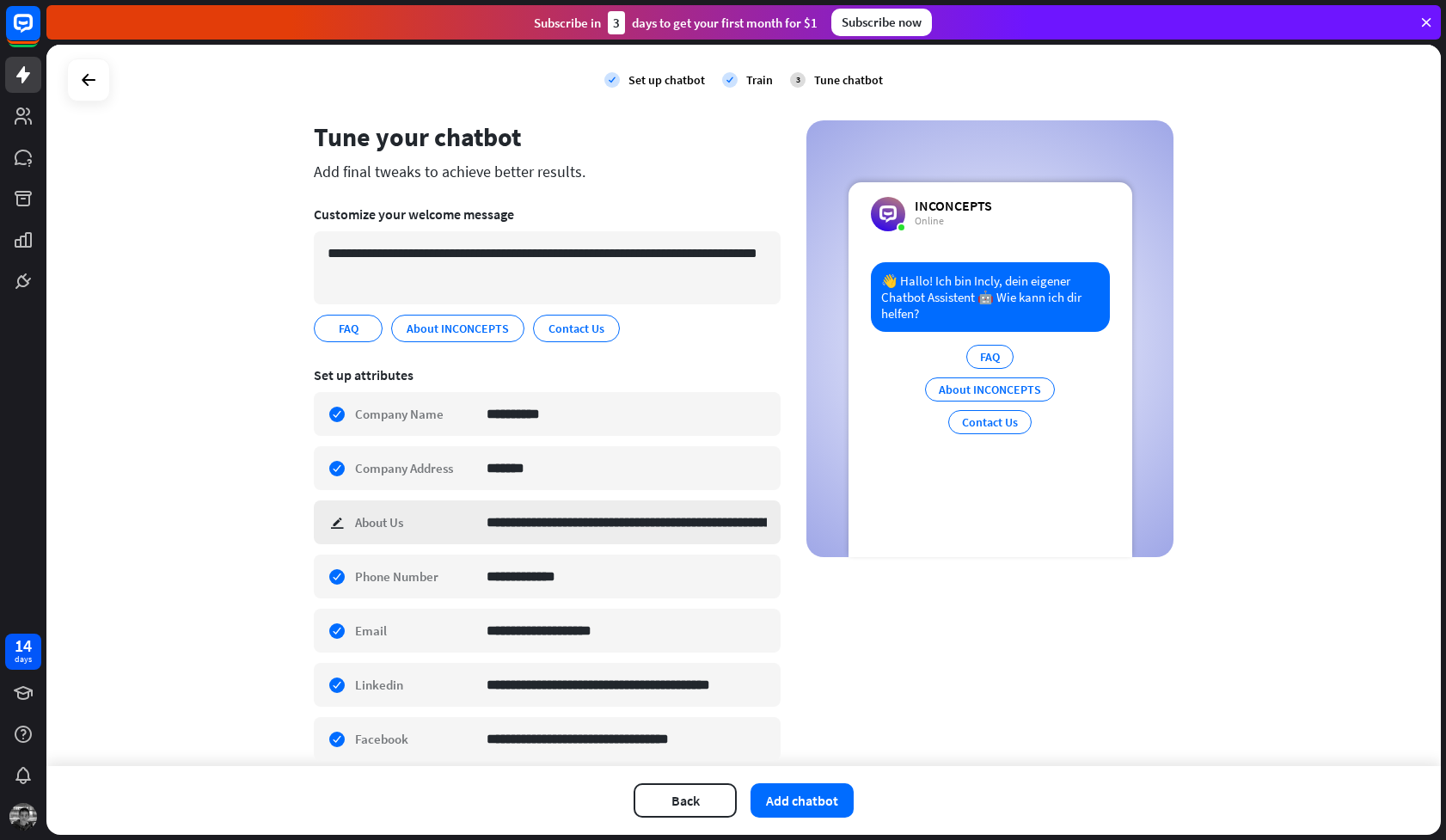
scroll to position [0, 0]
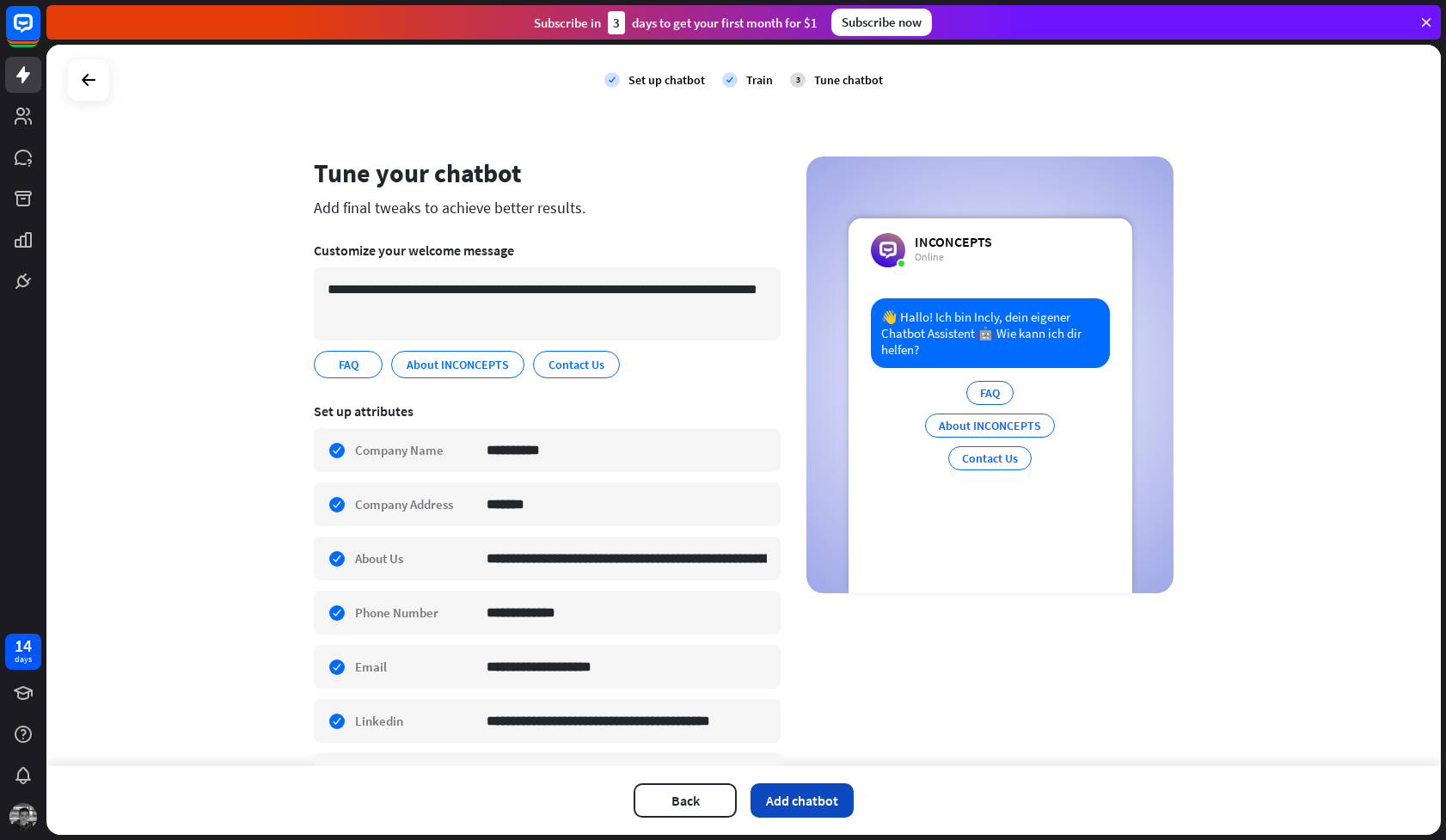
click at [837, 800] on button "Add chatbot" at bounding box center [801, 800] width 103 height 34
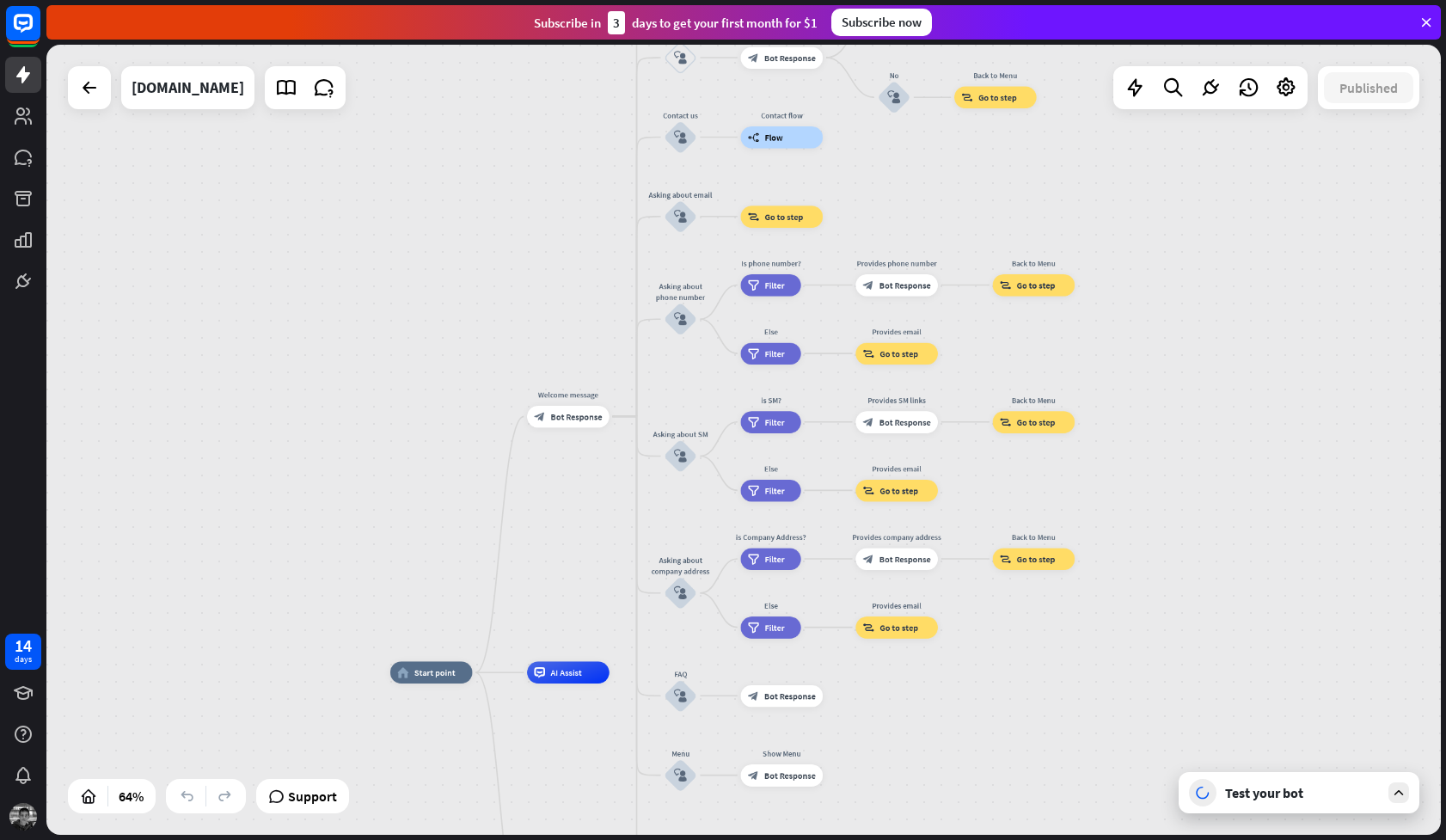
drag, startPoint x: 655, startPoint y: 403, endPoint x: 610, endPoint y: 569, distance: 172.0
click at [610, 569] on div "home_2 Start point Welcome message block_bot_response Bot Response About us blo…" at bounding box center [744, 439] width 1395 height 790
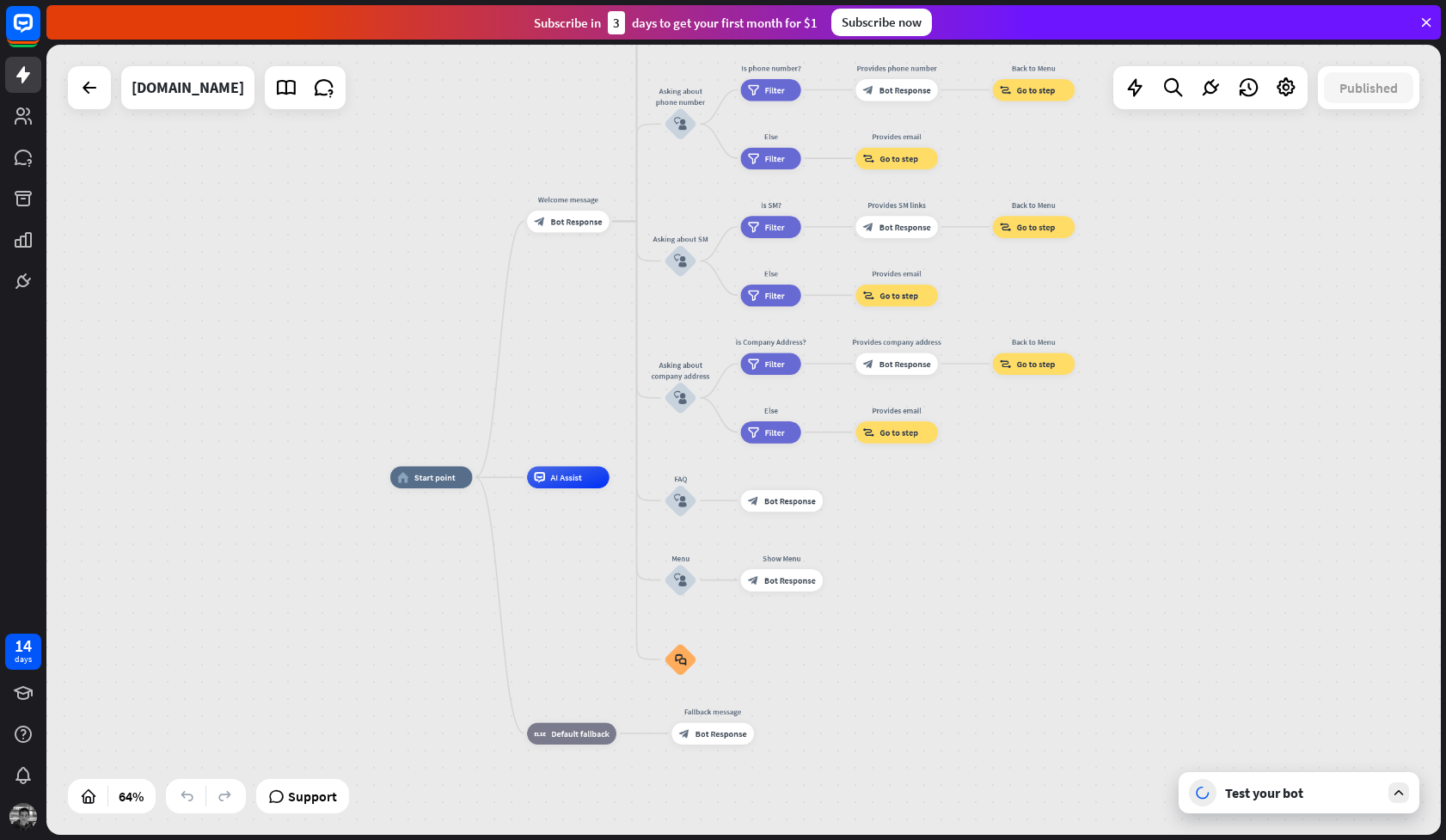
drag, startPoint x: 616, startPoint y: 607, endPoint x: 616, endPoint y: 407, distance: 200.0
click at [616, 407] on div "home_2 Start point Welcome message block_bot_response Bot Response About us blo…" at bounding box center [744, 439] width 1395 height 790
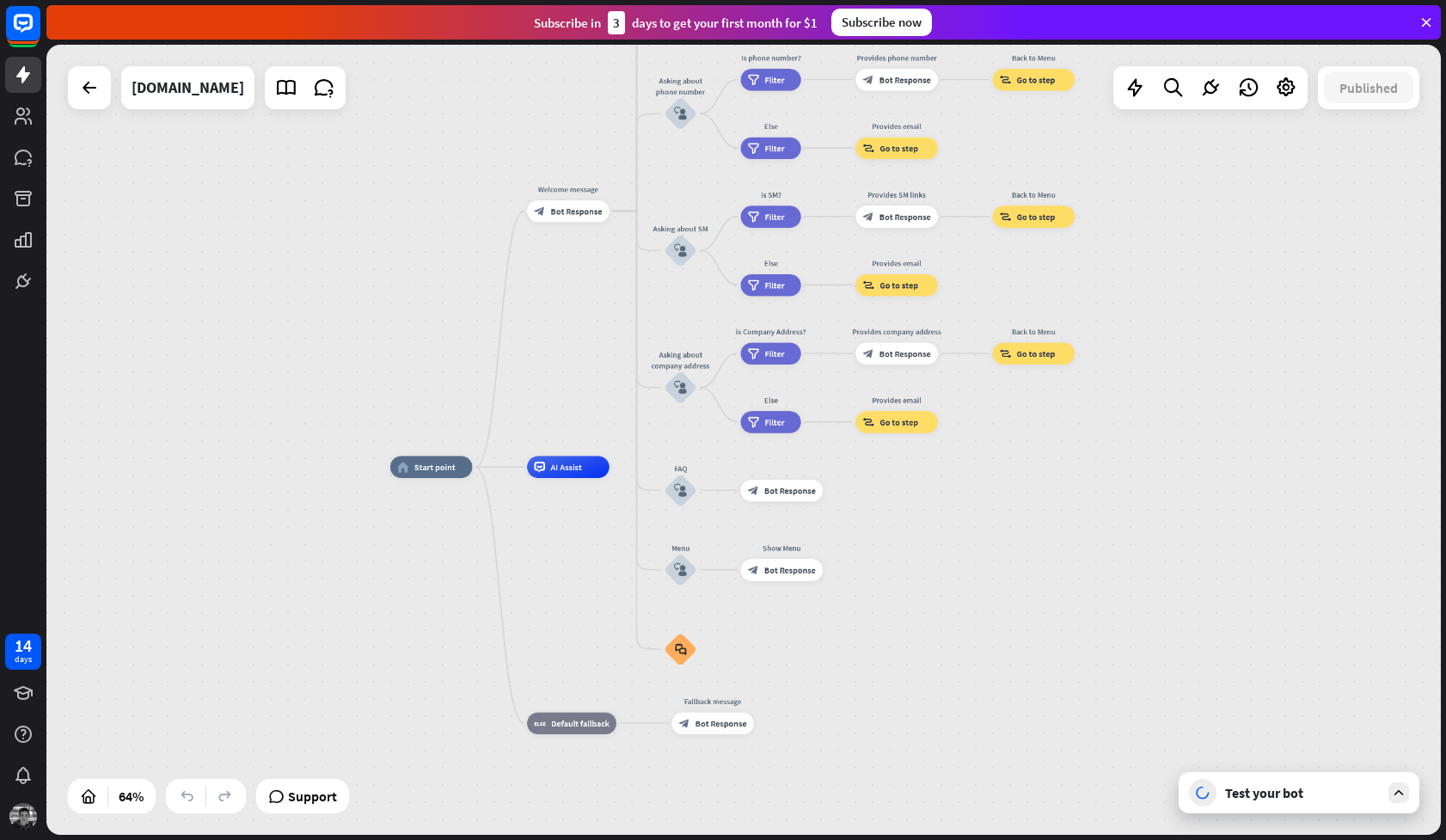
click at [1330, 785] on div "Test your bot" at bounding box center [1302, 792] width 155 height 18
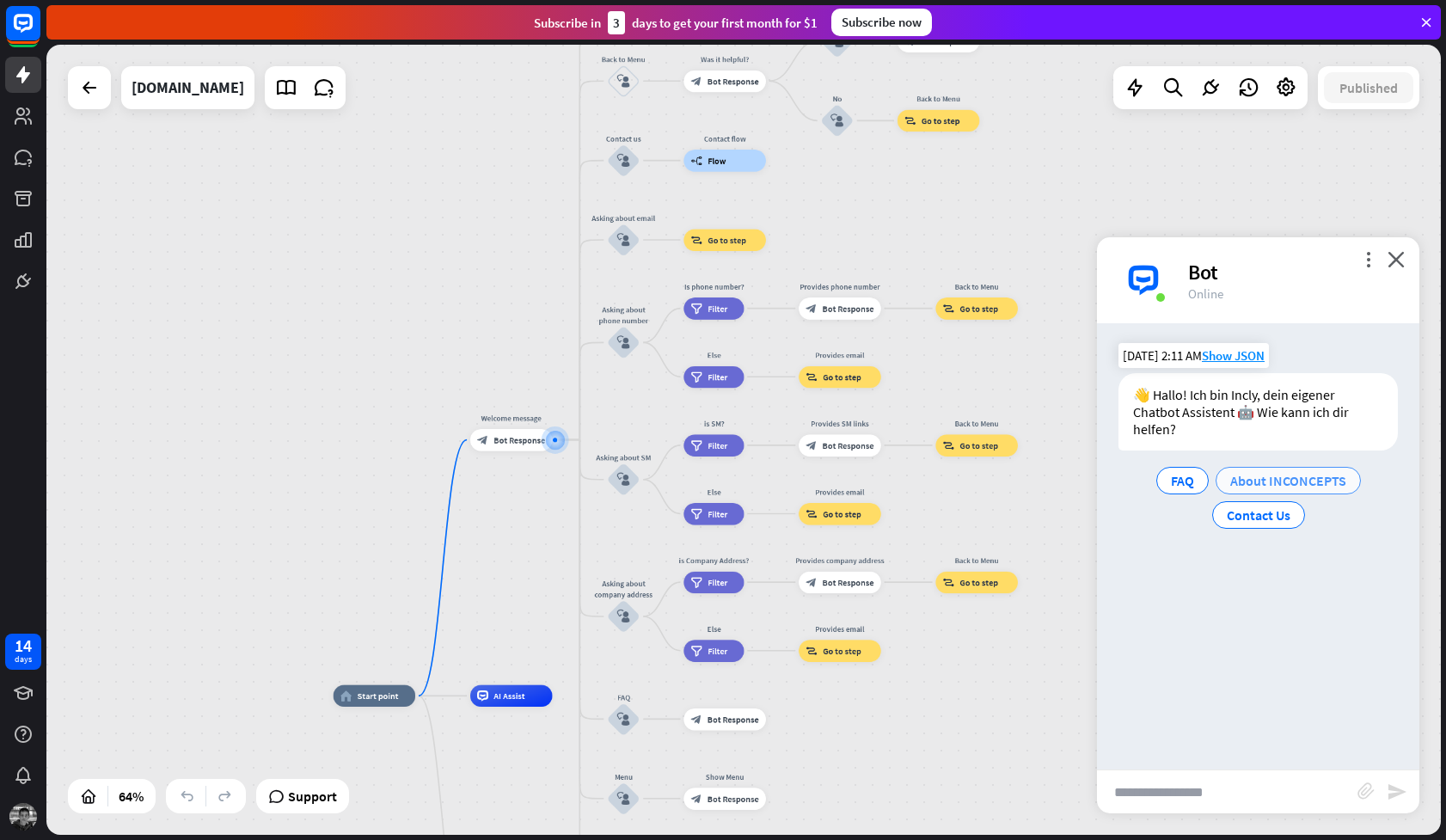
click at [1267, 472] on span "About INCONCEPTS" at bounding box center [1288, 480] width 116 height 18
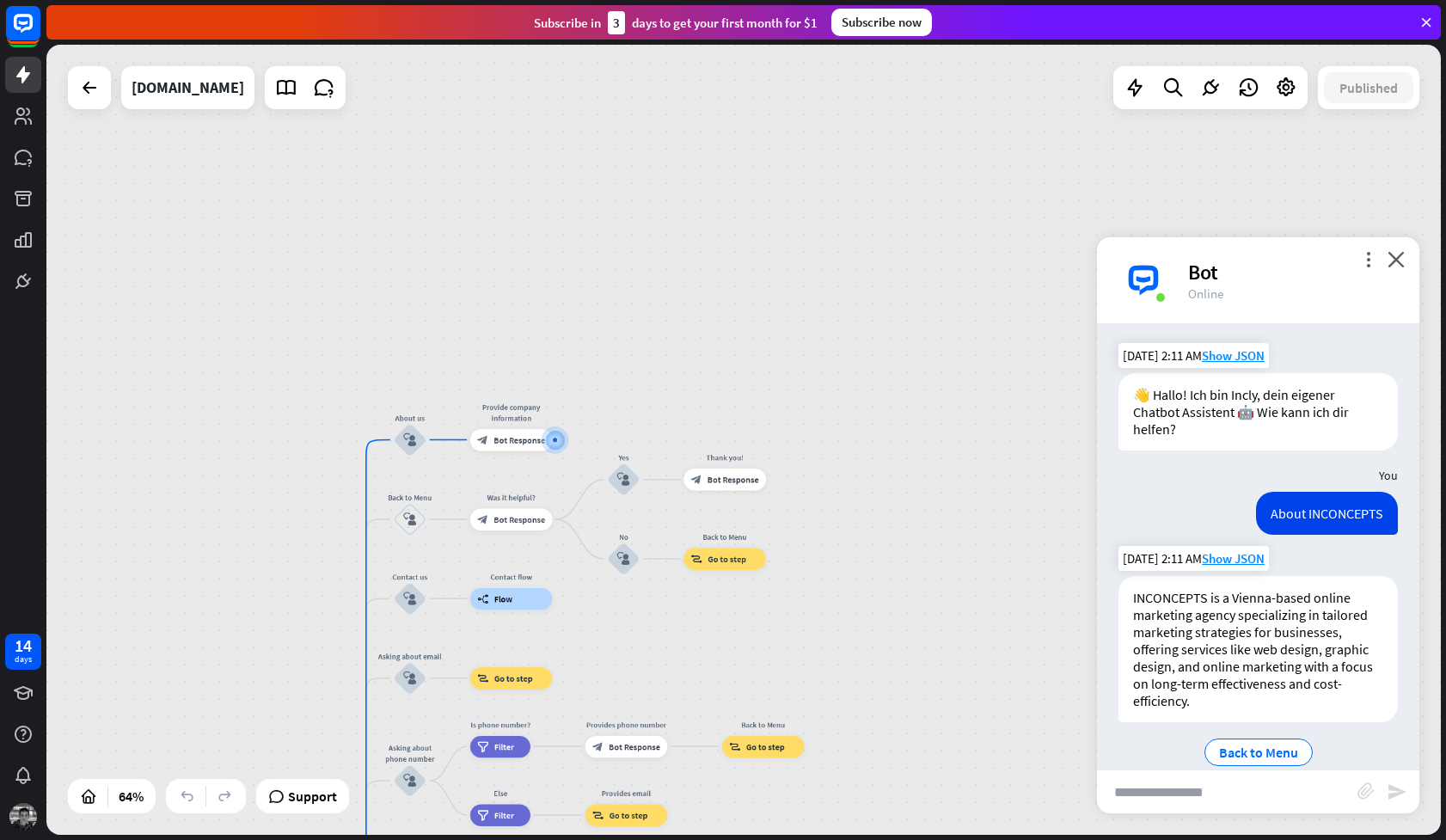
scroll to position [8, 0]
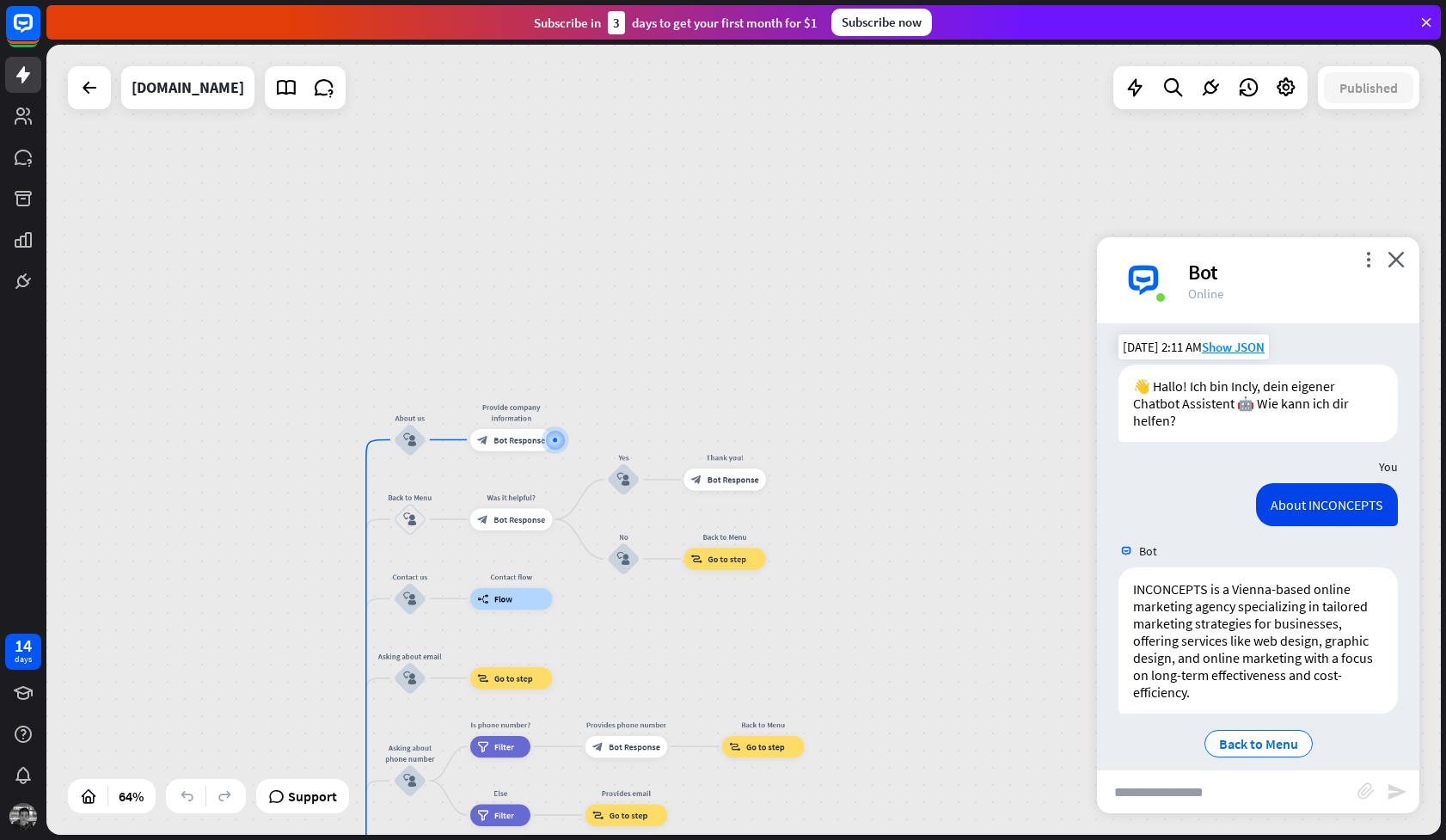
click at [1189, 791] on input "text" at bounding box center [1227, 792] width 261 height 43
type input "**********"
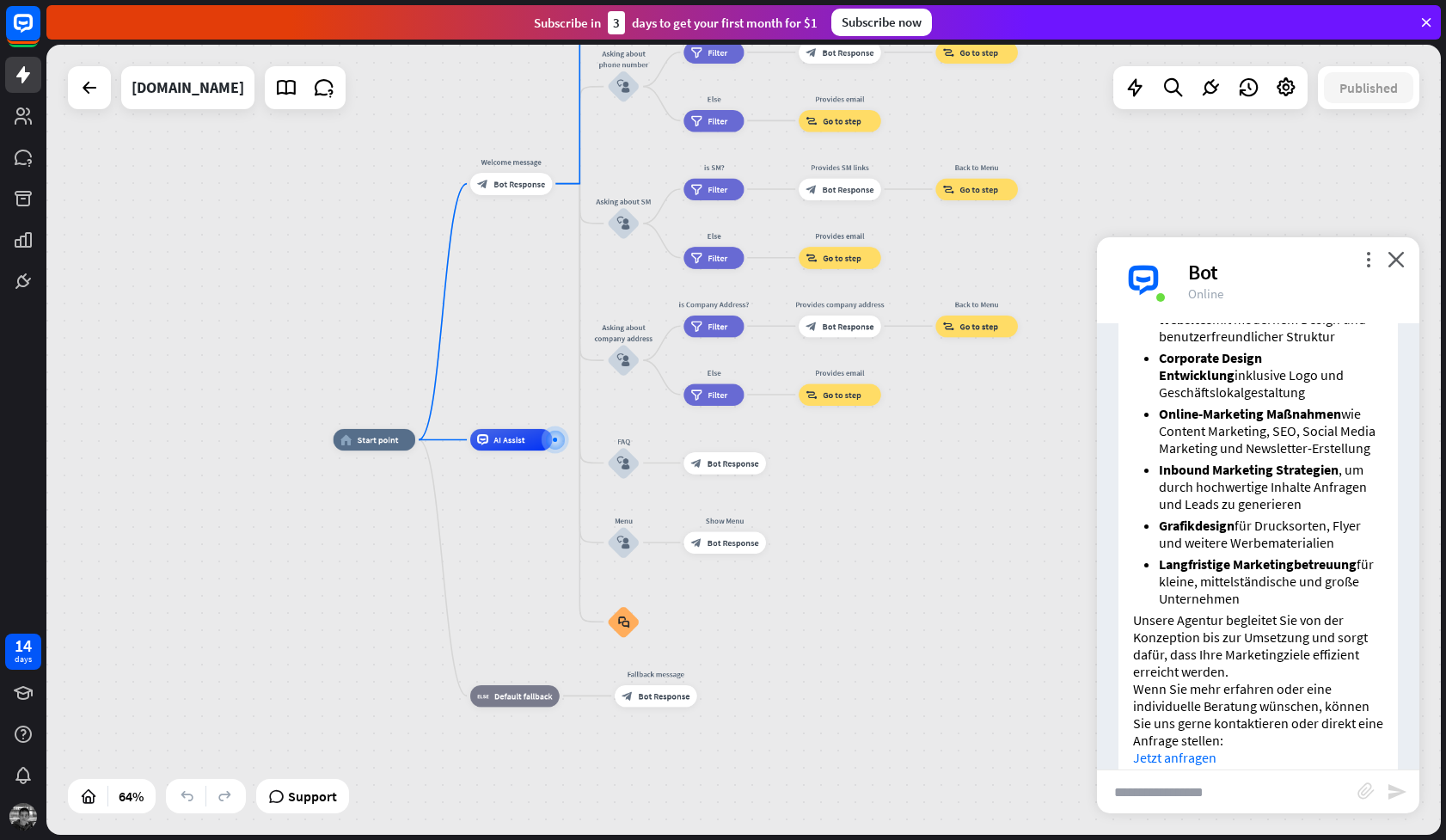
scroll to position [697, 0]
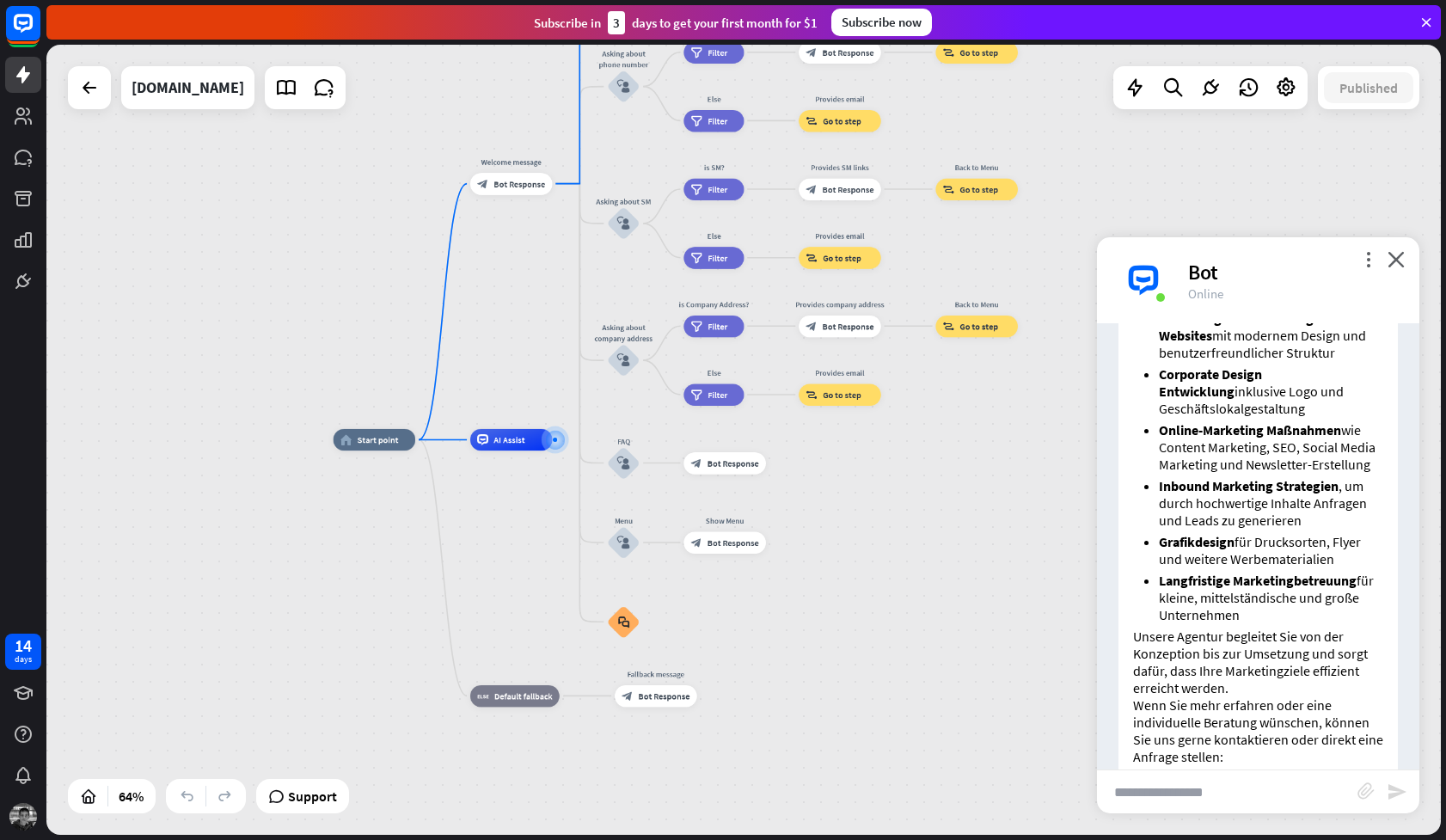
type input "*"
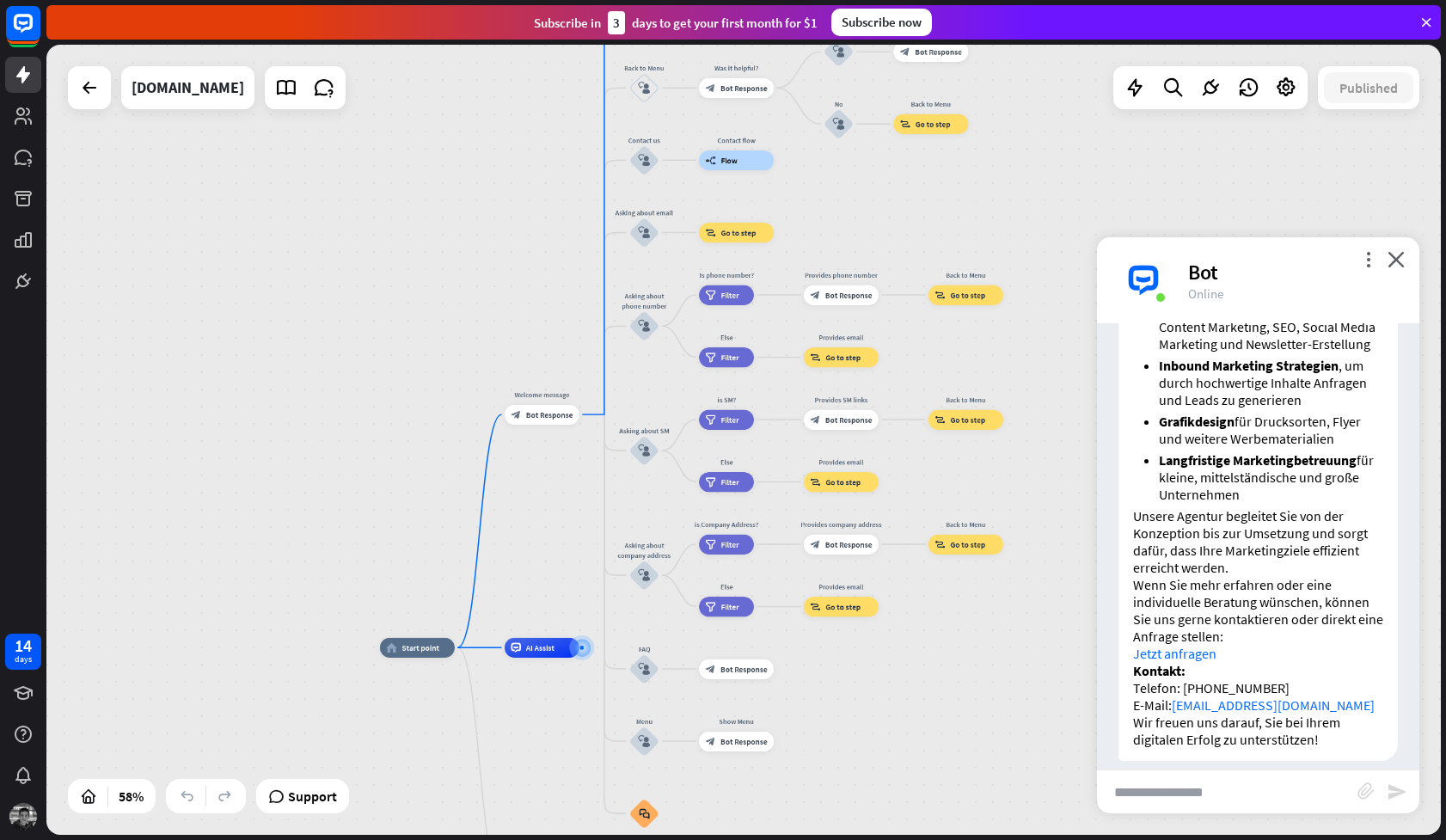
drag, startPoint x: 922, startPoint y: 499, endPoint x: 915, endPoint y: 724, distance: 225.1
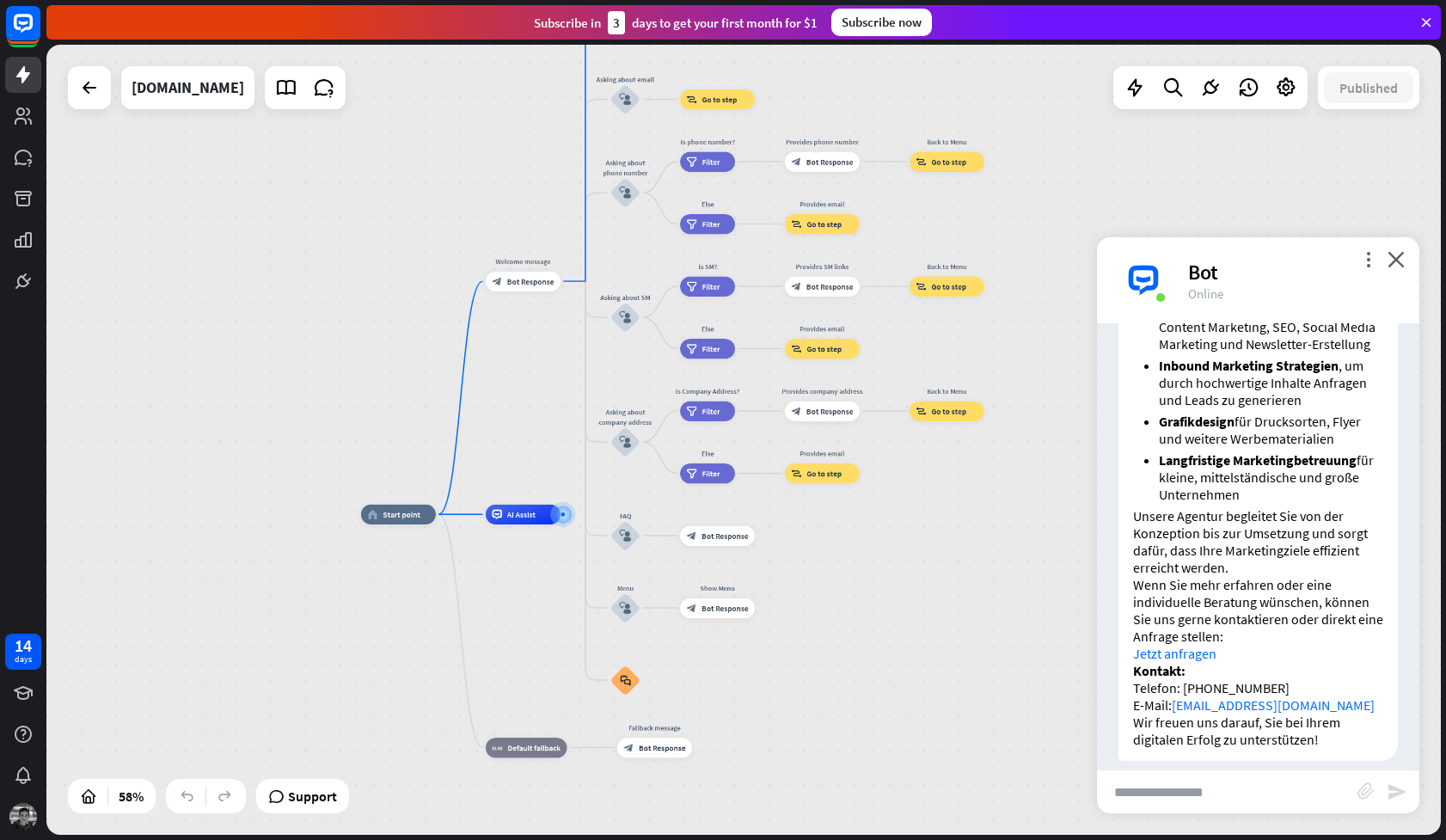
drag, startPoint x: 960, startPoint y: 223, endPoint x: 943, endPoint y: 65, distance: 158.9
click at [943, 65] on div "home_2 Start point Welcome message block_bot_response Bot Response About us blo…" at bounding box center [744, 439] width 1395 height 790
click at [518, 490] on span "Edit name" at bounding box center [514, 490] width 31 height 8
click at [541, 461] on div "home_2 Start point Welcome message block_bot_response Bot Response About us blo…" at bounding box center [744, 439] width 1395 height 790
click at [561, 515] on div at bounding box center [563, 513] width 24 height 24
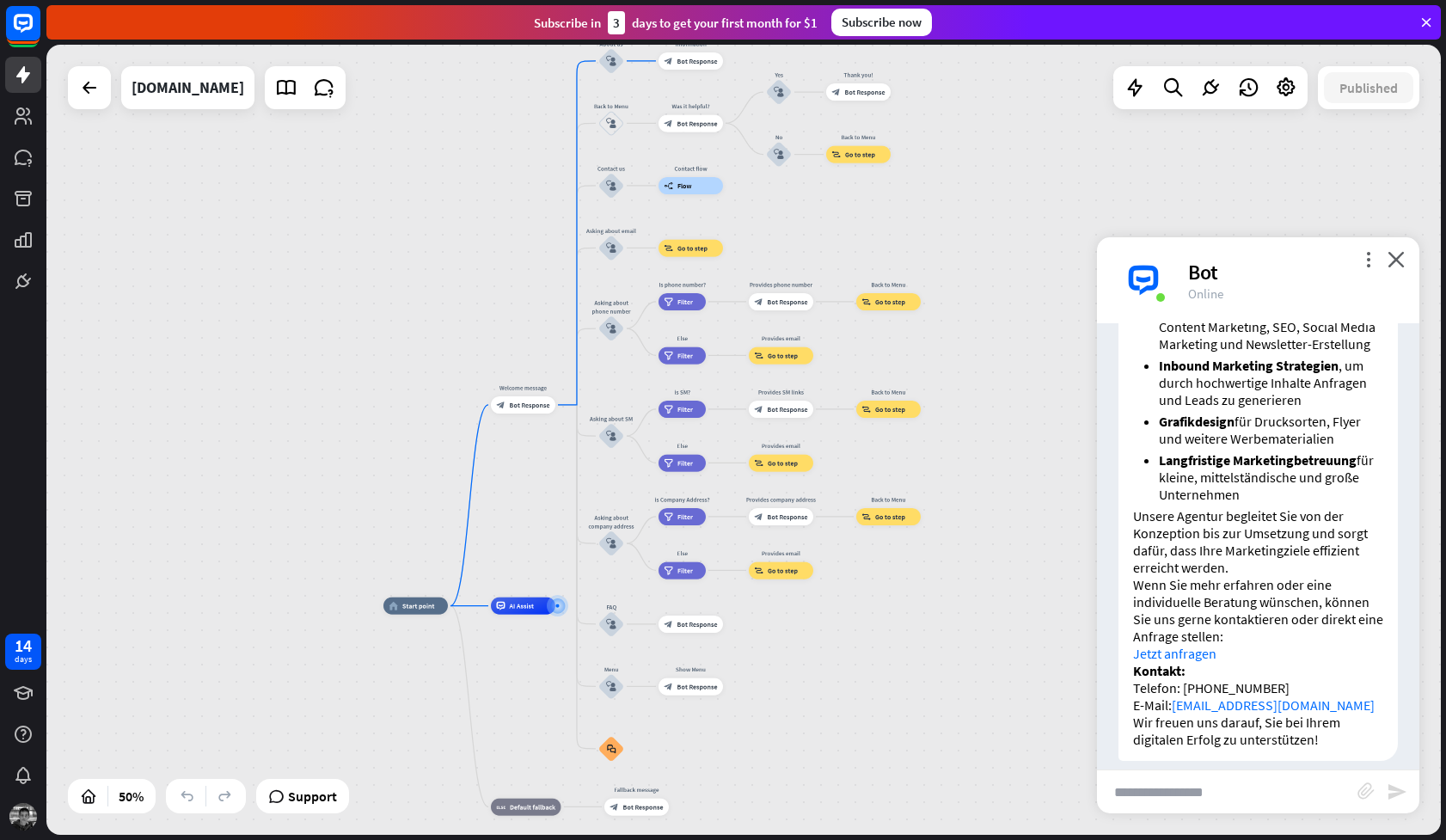
drag, startPoint x: 787, startPoint y: 637, endPoint x: 760, endPoint y: 736, distance: 102.6
click at [760, 736] on div "home_2 Start point Welcome message block_bot_response Bot Response About us blo…" at bounding box center [732, 804] width 697 height 395
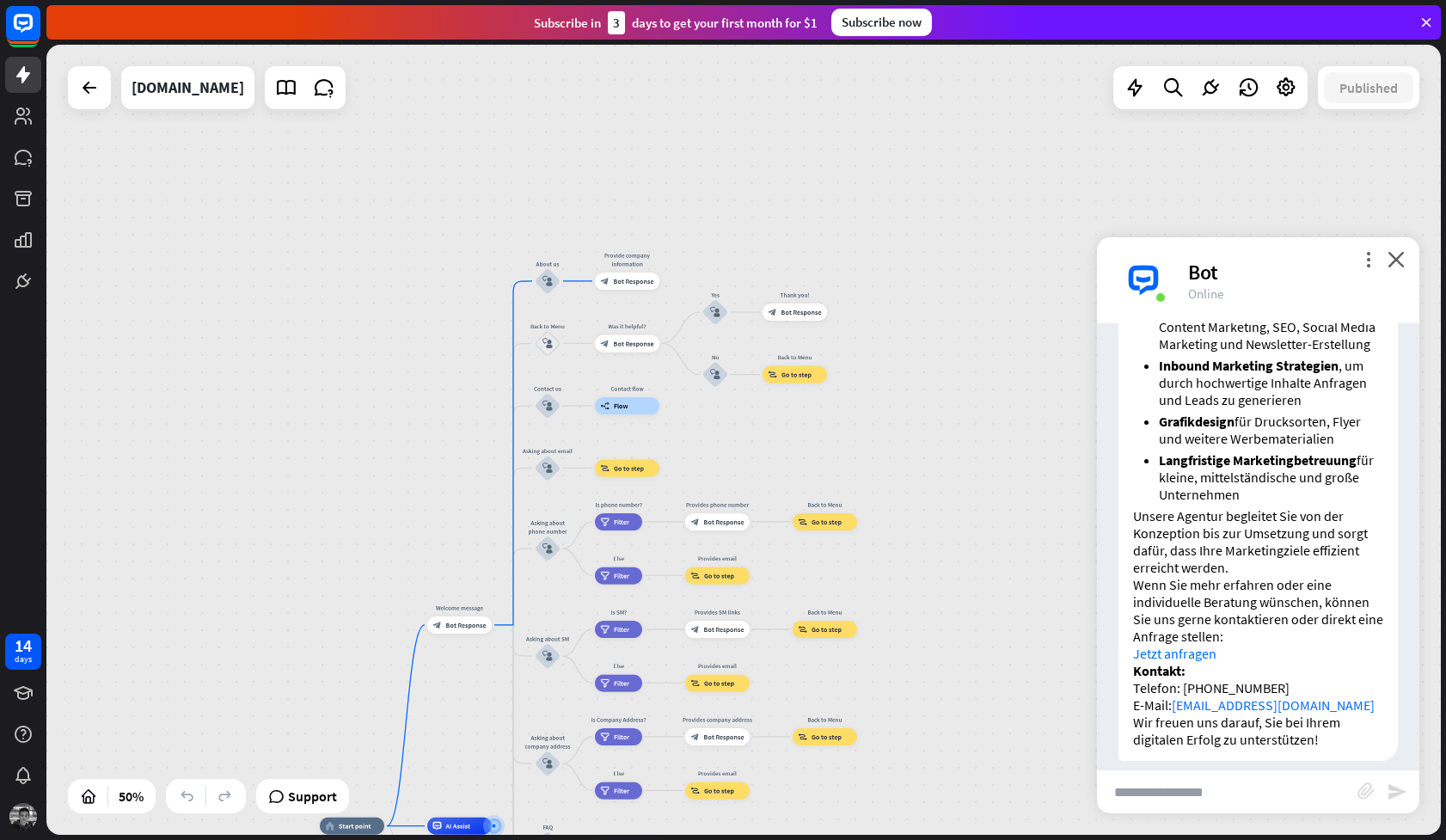
drag, startPoint x: 990, startPoint y: 323, endPoint x: 933, endPoint y: 514, distance: 199.3
click at [934, 514] on div "home_2 Start point Welcome message block_bot_response Bot Response About us blo…" at bounding box center [744, 439] width 1395 height 790
click at [313, 87] on icon at bounding box center [324, 88] width 22 height 22
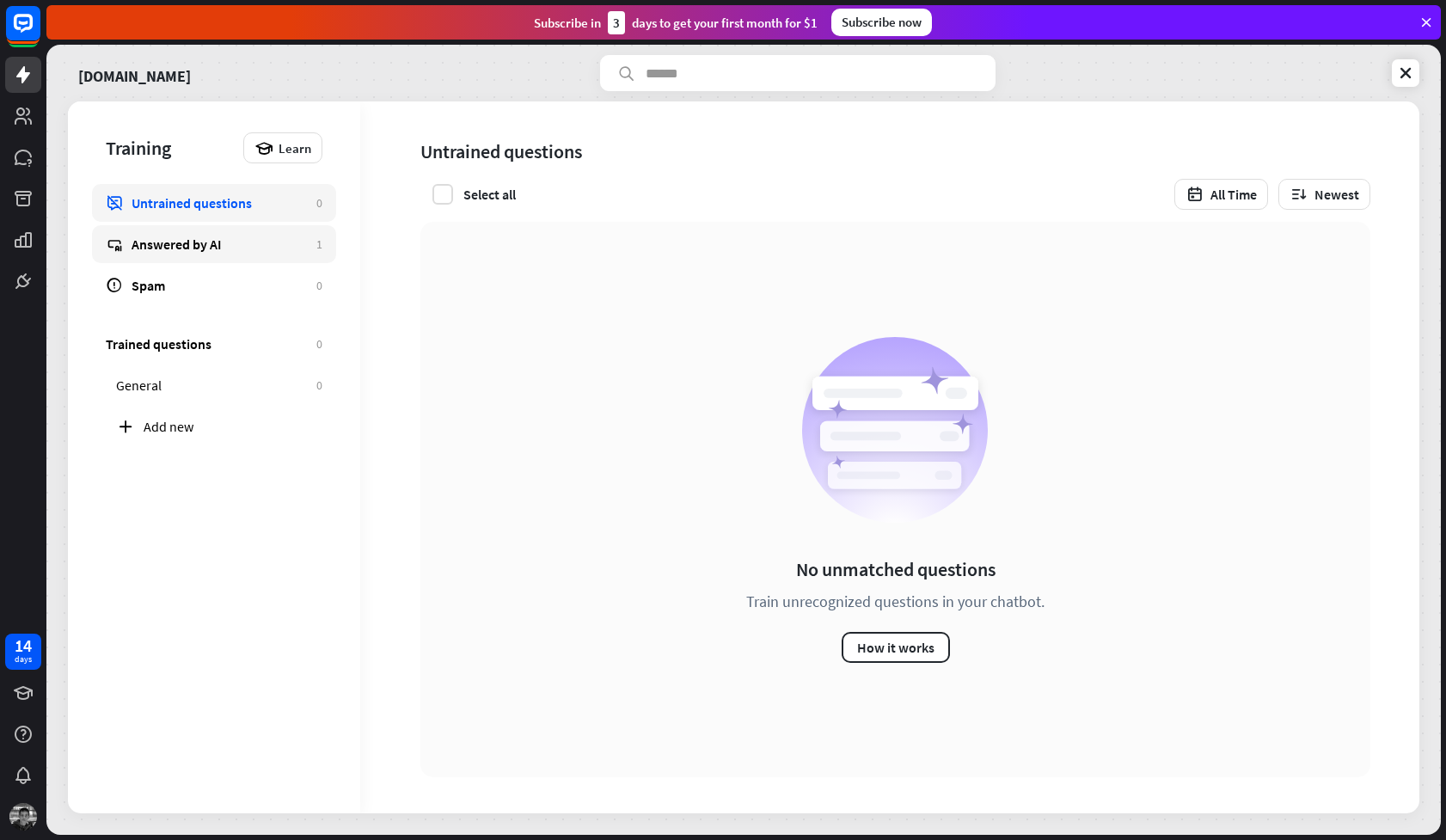
click at [256, 242] on div "Answered by AI" at bounding box center [220, 244] width 176 height 18
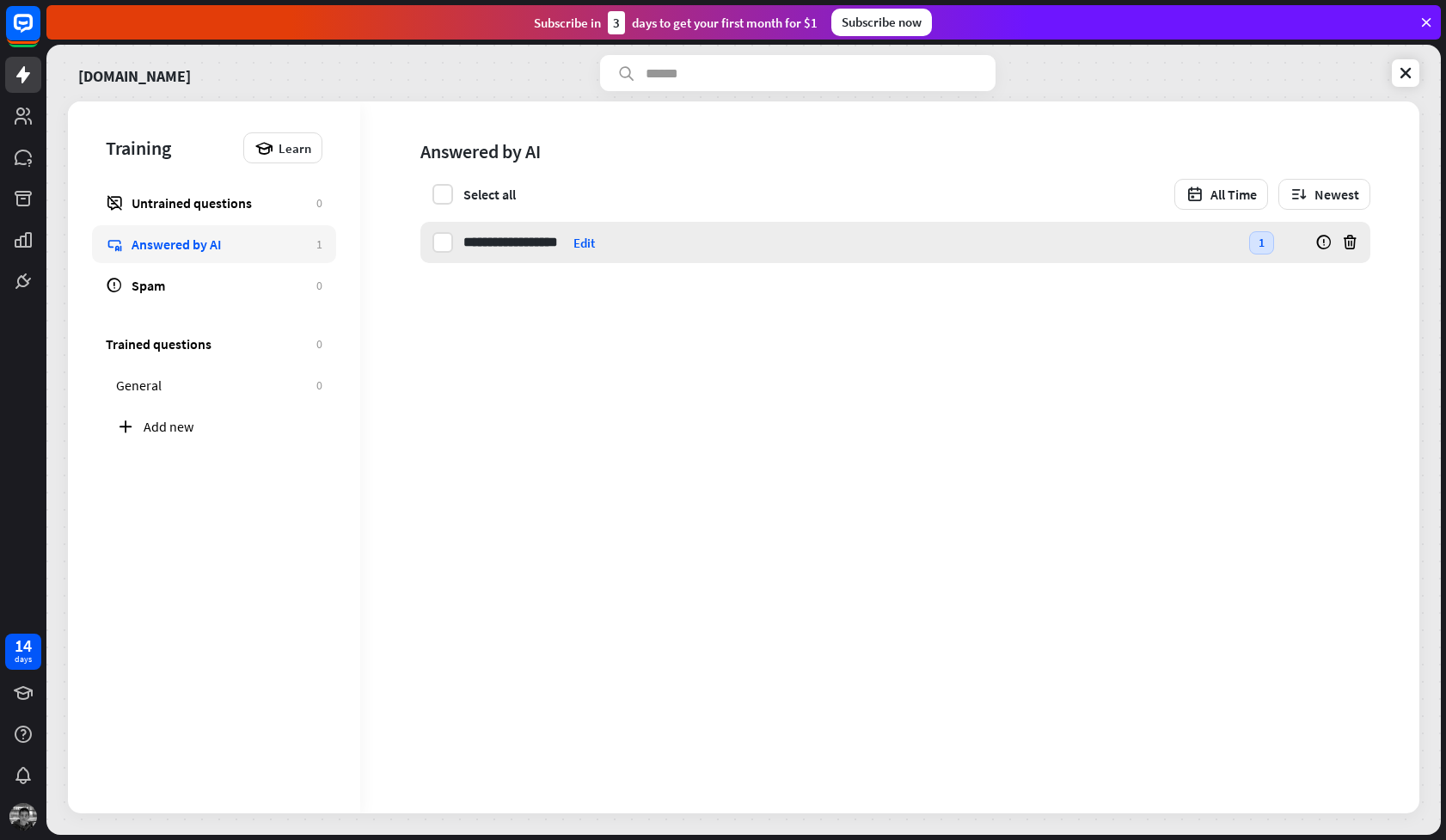
click at [523, 255] on input "**********" at bounding box center [515, 242] width 103 height 41
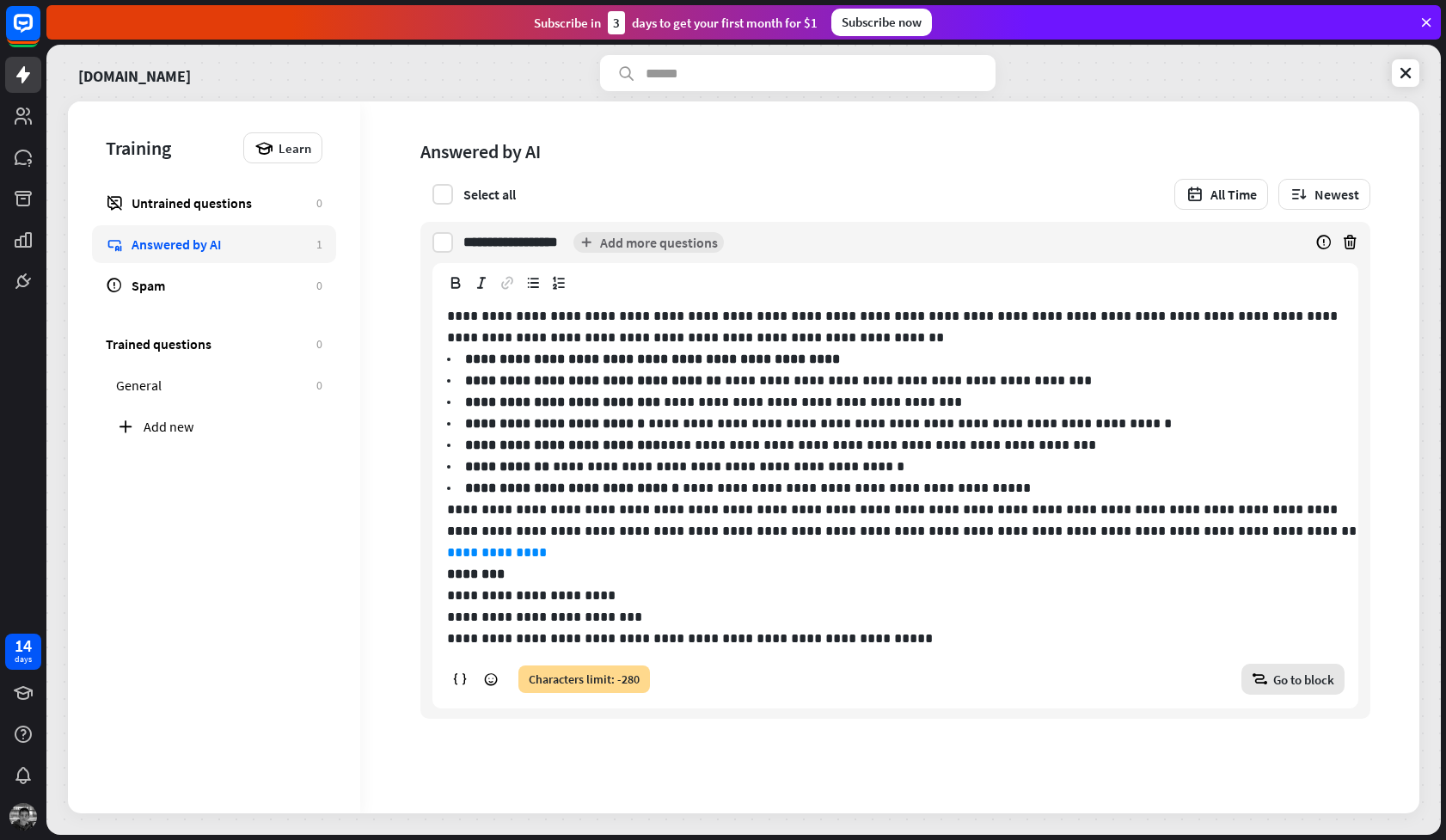
click at [1287, 683] on span "Go to block" at bounding box center [1304, 680] width 61 height 17
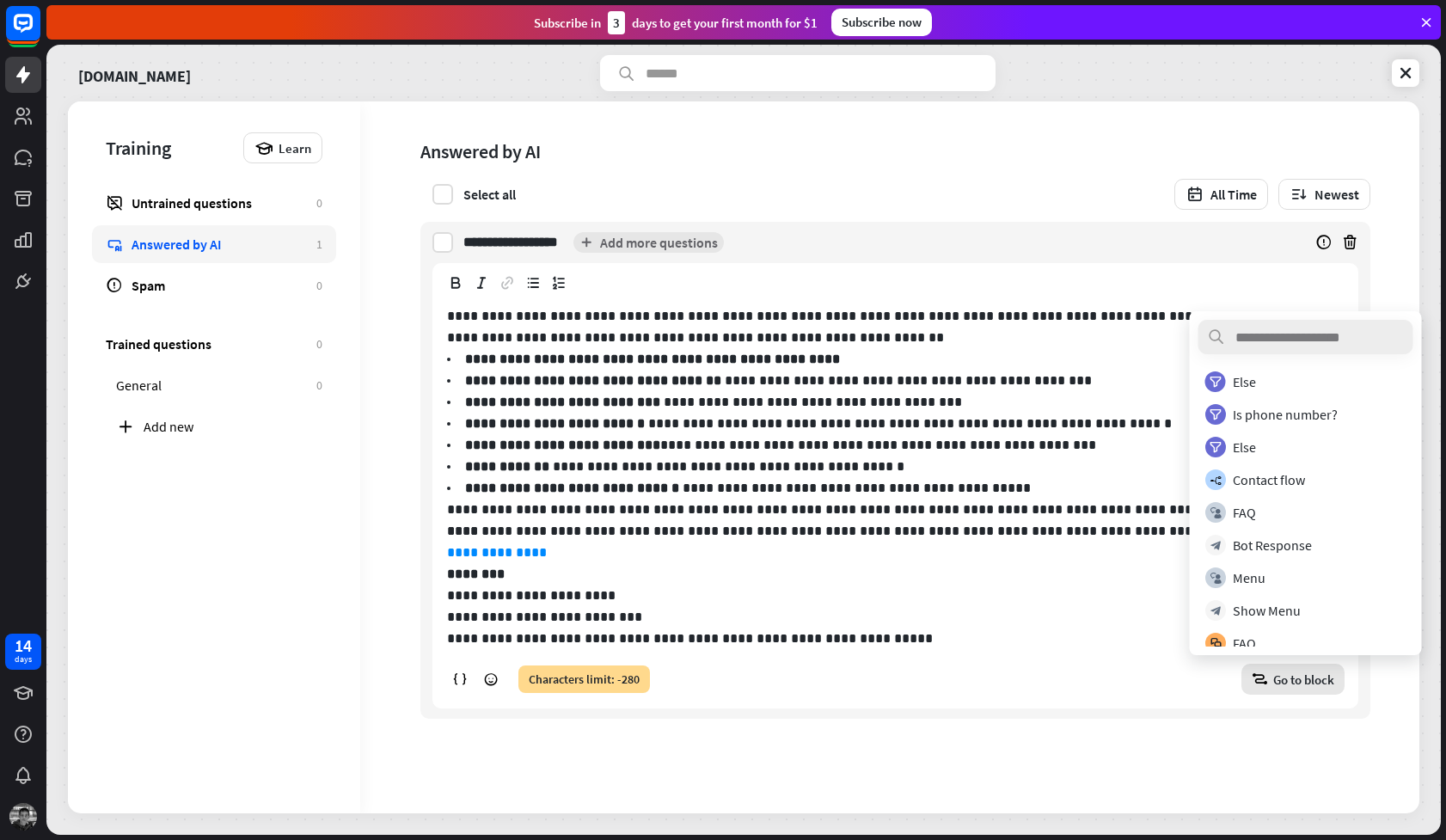
scroll to position [1219, 0]
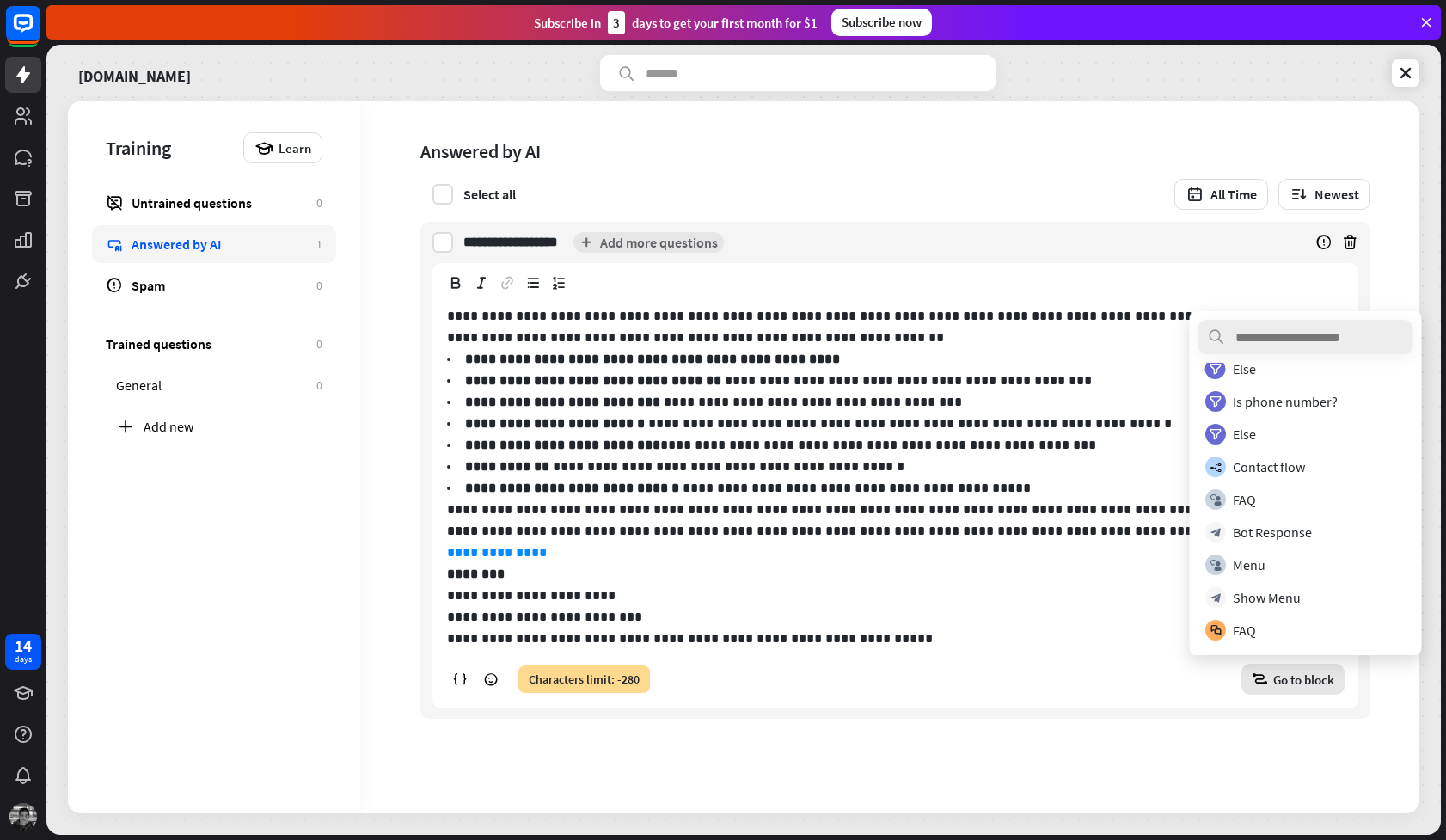
click at [895, 601] on p "**********" at bounding box center [902, 595] width 910 height 65
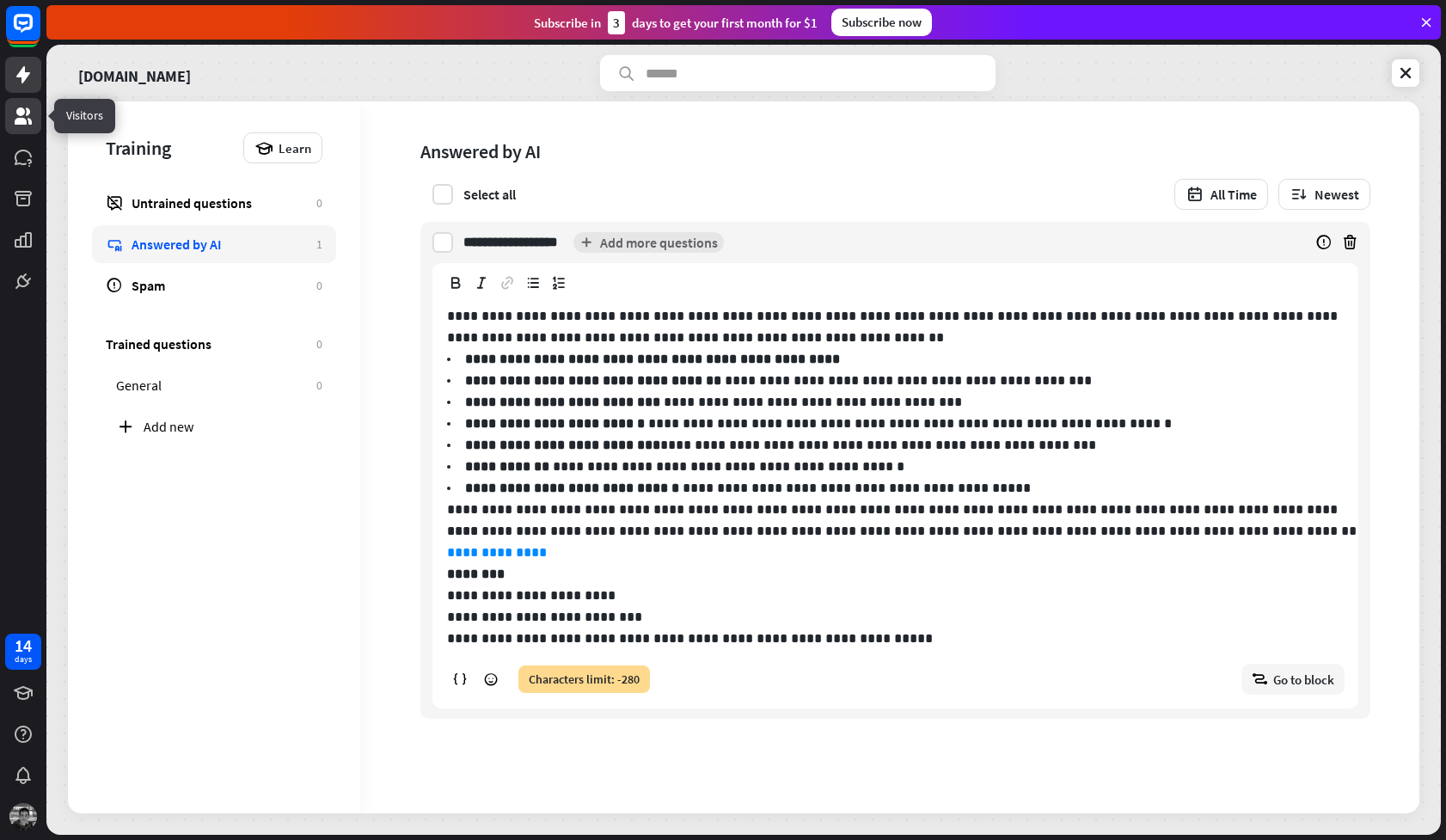
click at [26, 124] on icon at bounding box center [23, 116] width 20 height 20
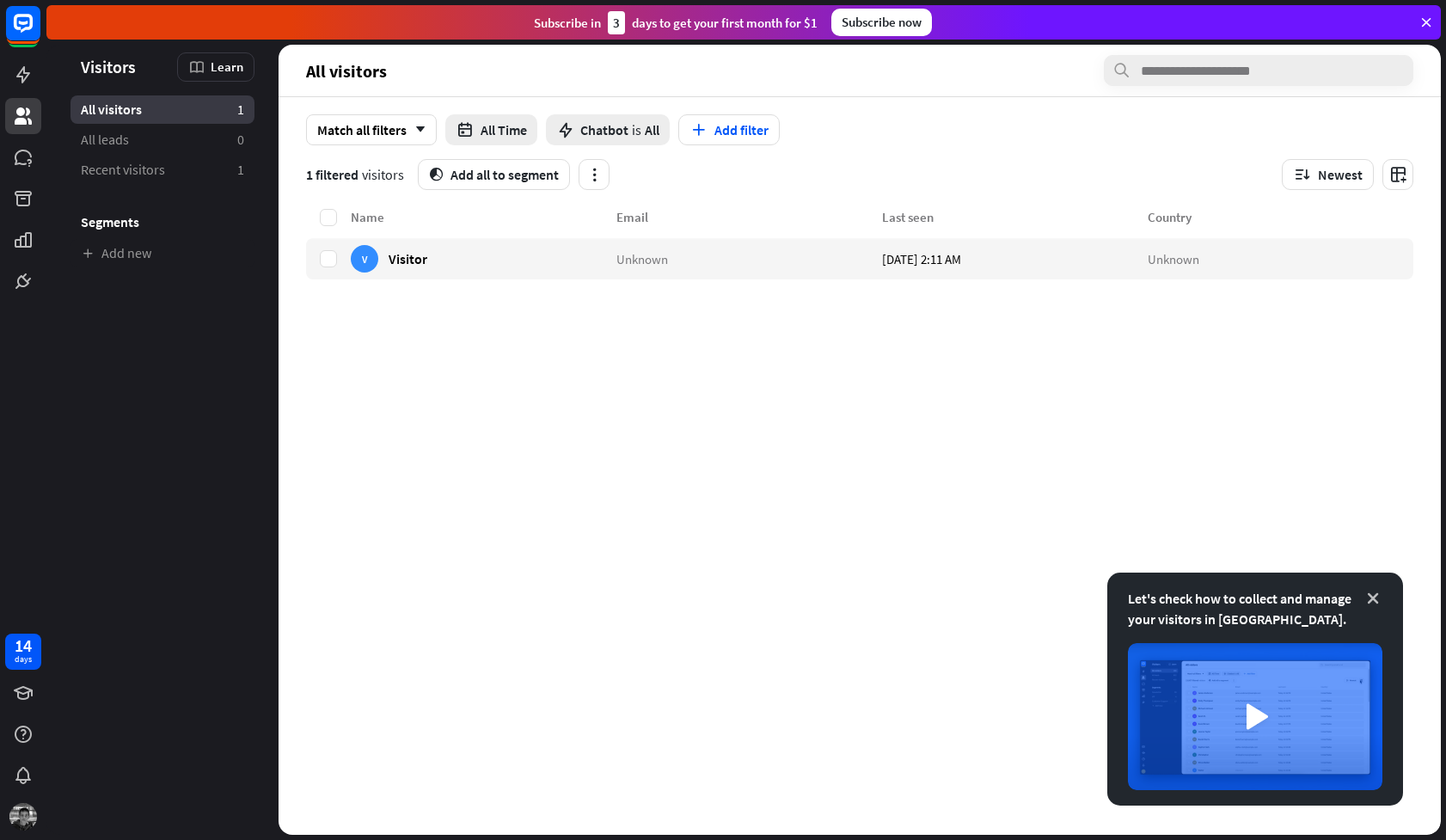
click at [1377, 600] on icon at bounding box center [1373, 598] width 18 height 18
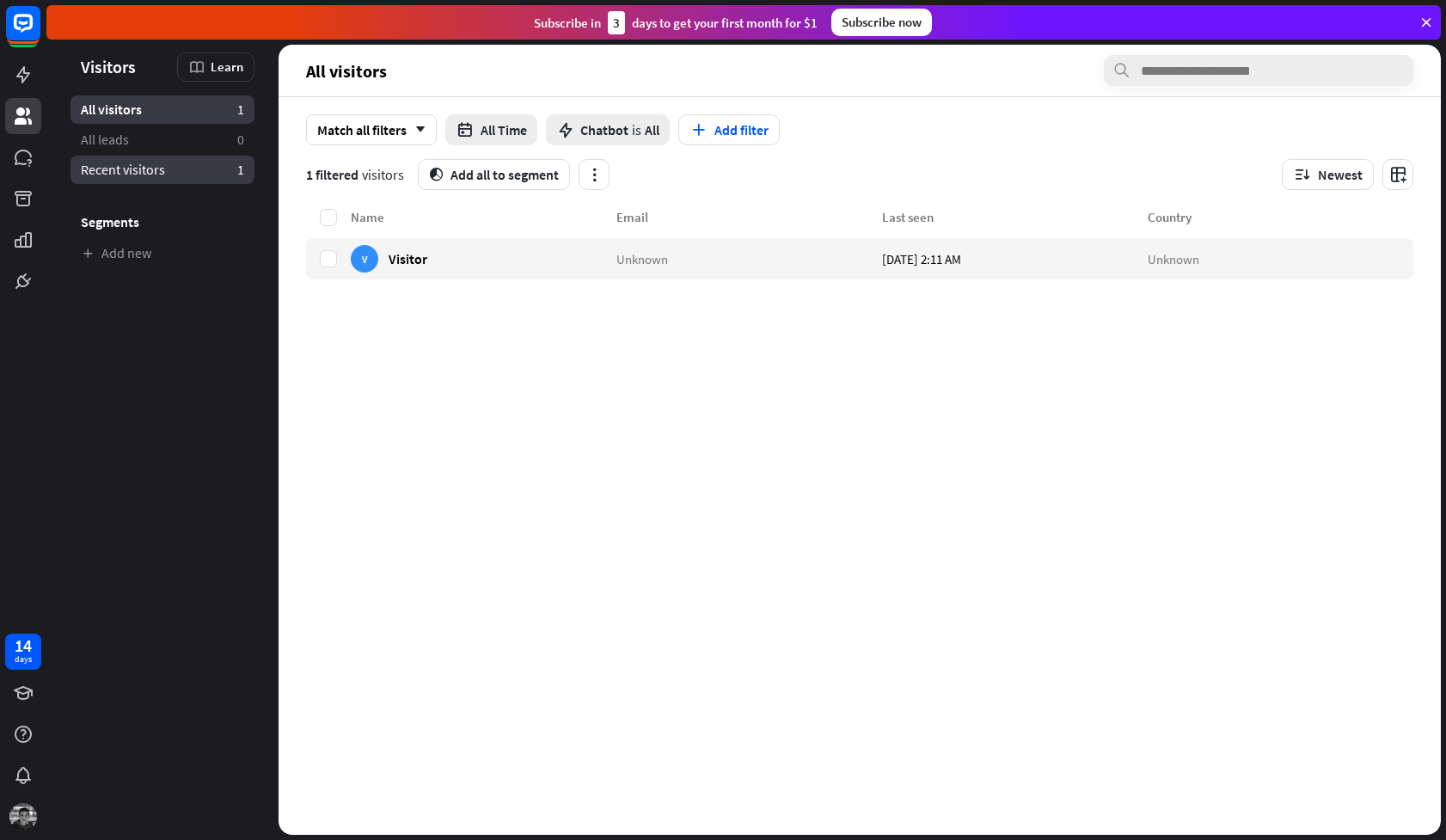
click at [167, 172] on link "Recent visitors 1" at bounding box center [162, 170] width 184 height 29
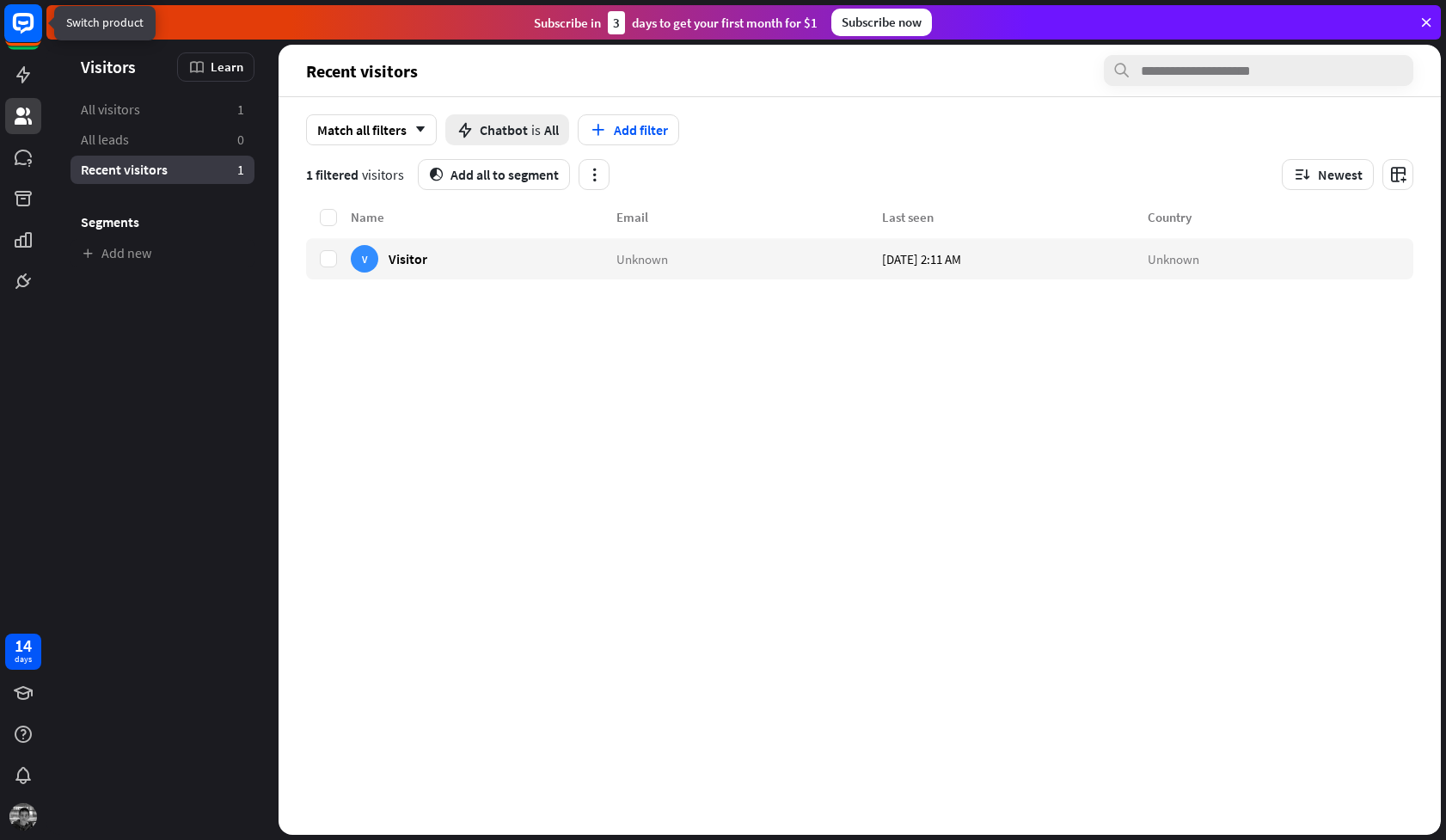
click at [25, 30] on icon at bounding box center [23, 23] width 20 height 20
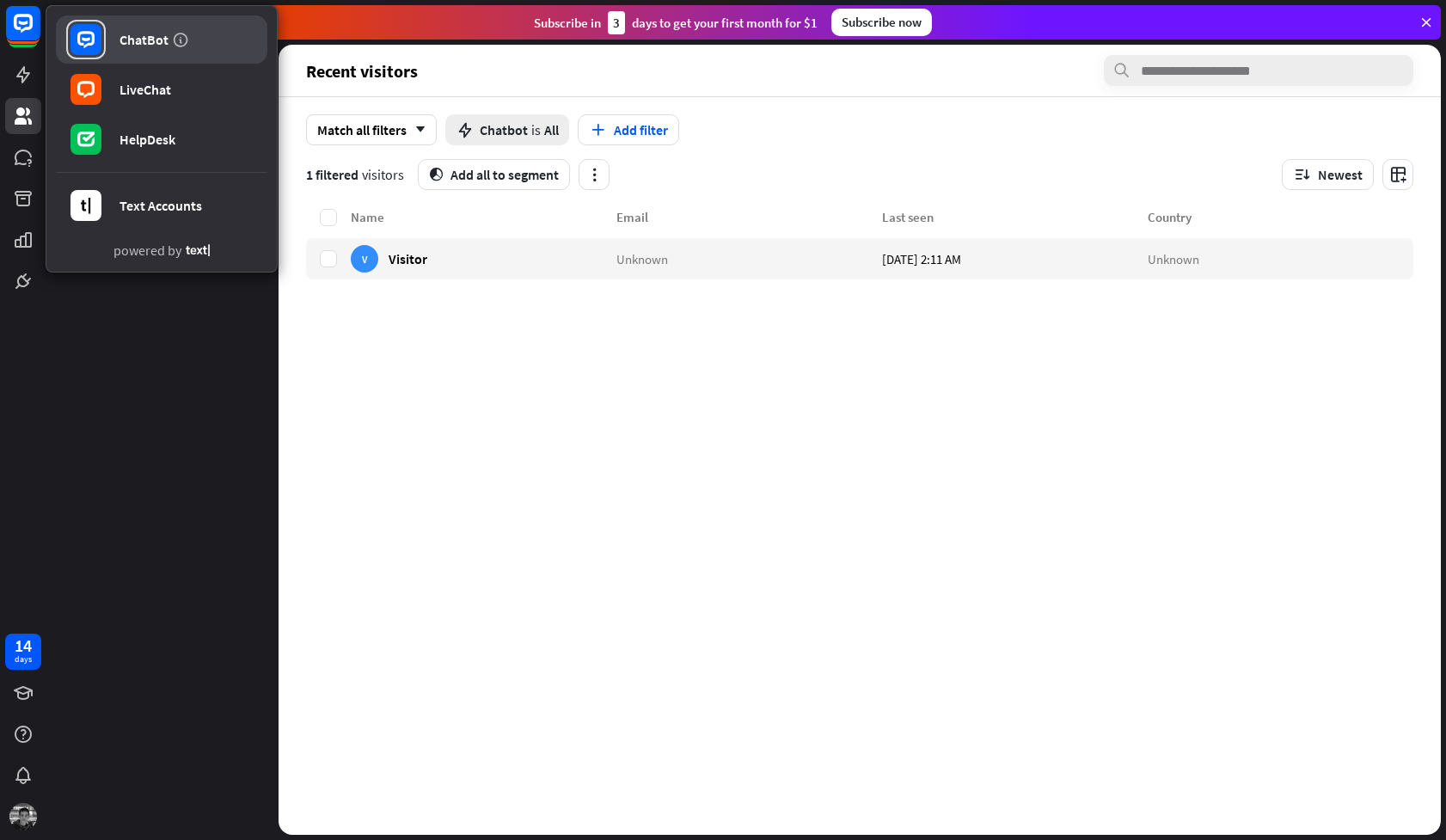
click at [143, 44] on div "ChatBot" at bounding box center [144, 39] width 49 height 18
